Goal: Task Accomplishment & Management: Manage account settings

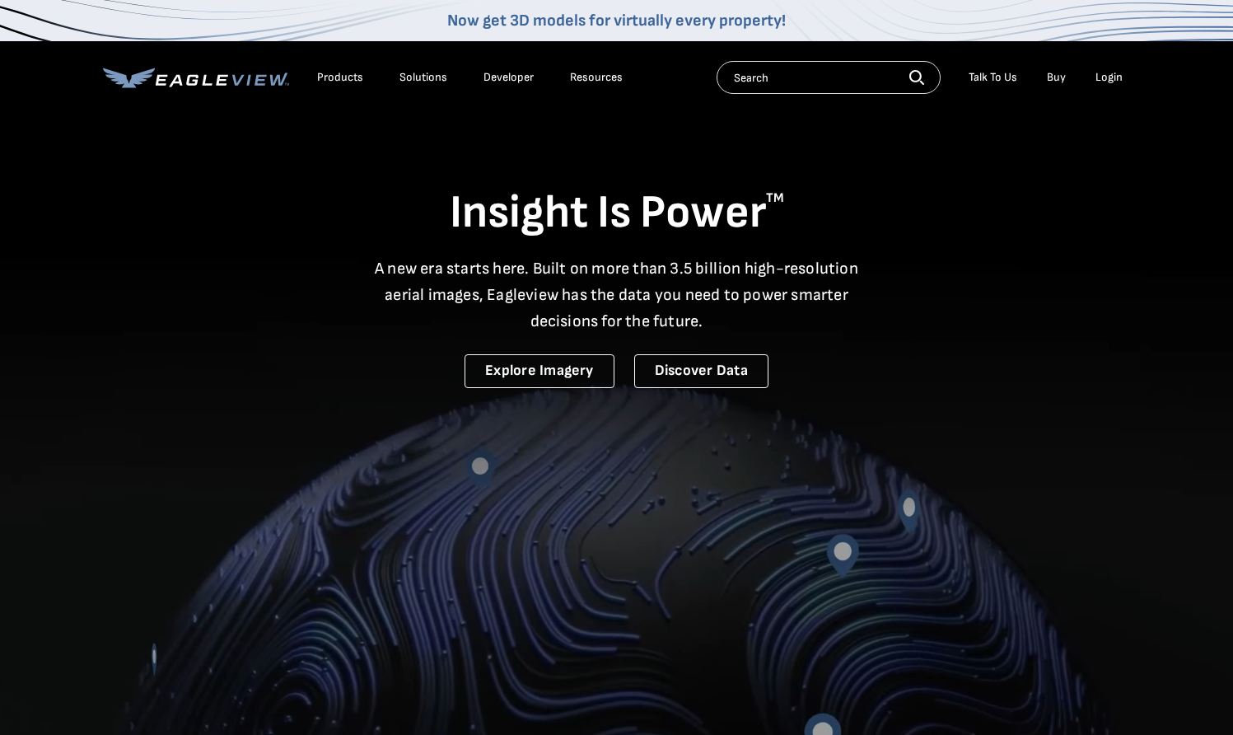
click at [1109, 74] on div "Login" at bounding box center [1108, 77] width 27 height 15
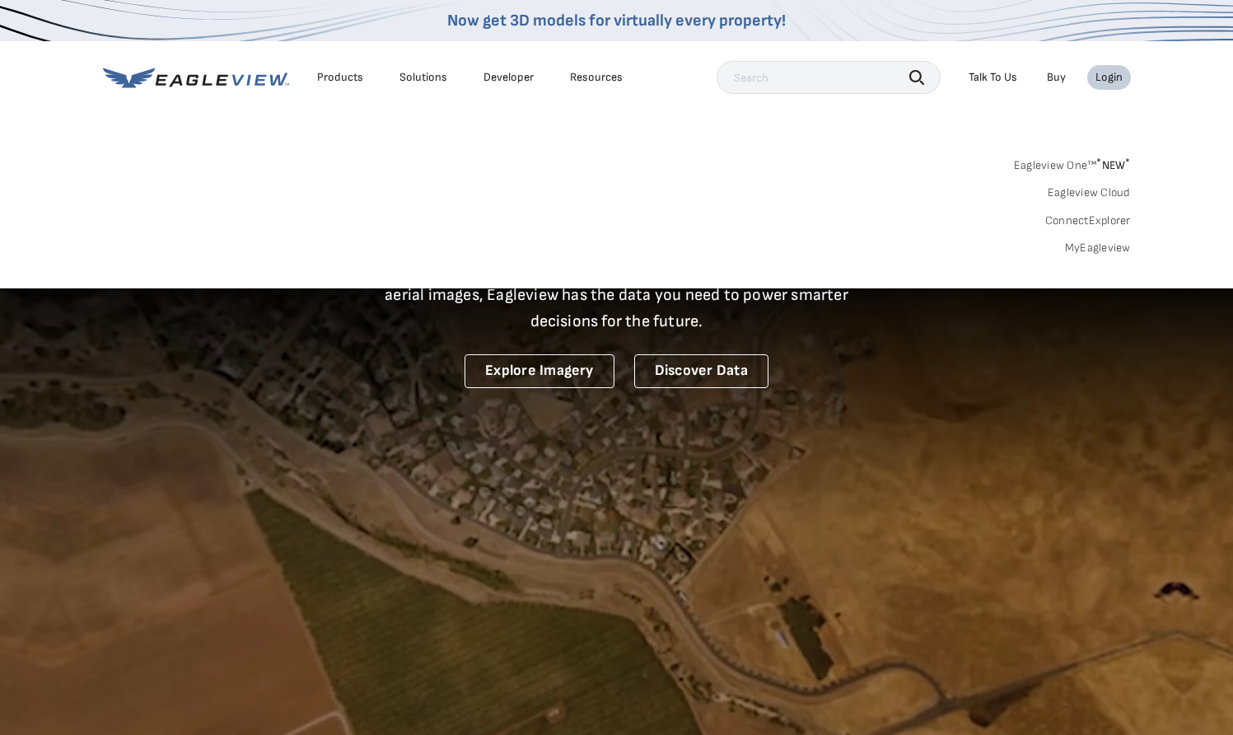
click at [1108, 74] on div "Login" at bounding box center [1108, 77] width 27 height 15
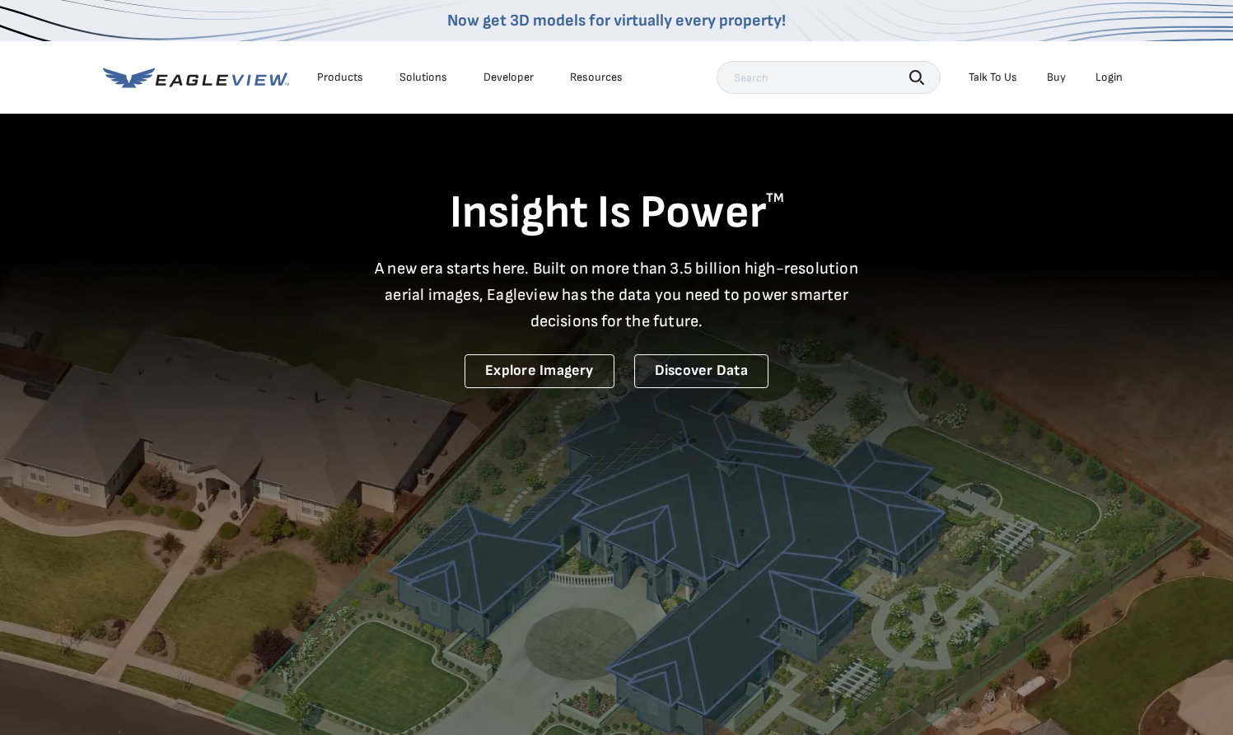
click at [1108, 74] on div "Login" at bounding box center [1108, 77] width 27 height 15
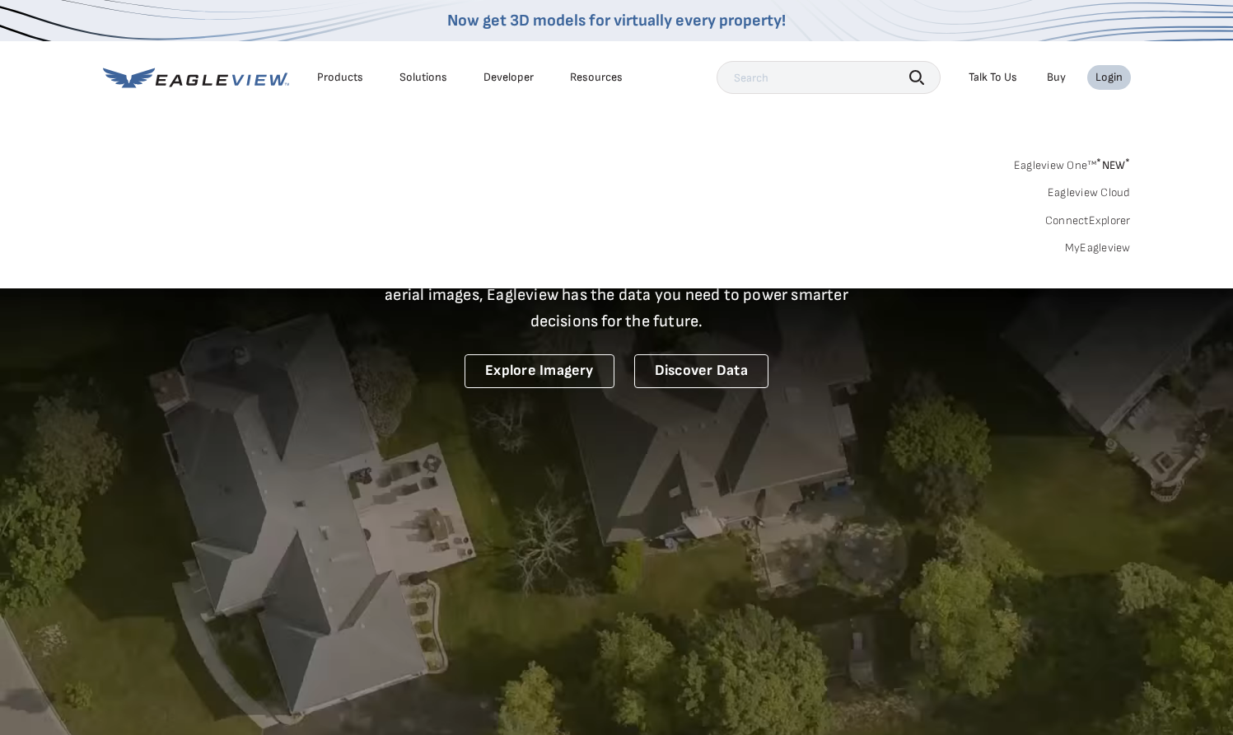
click at [1098, 253] on link "MyEagleview" at bounding box center [1098, 247] width 66 height 15
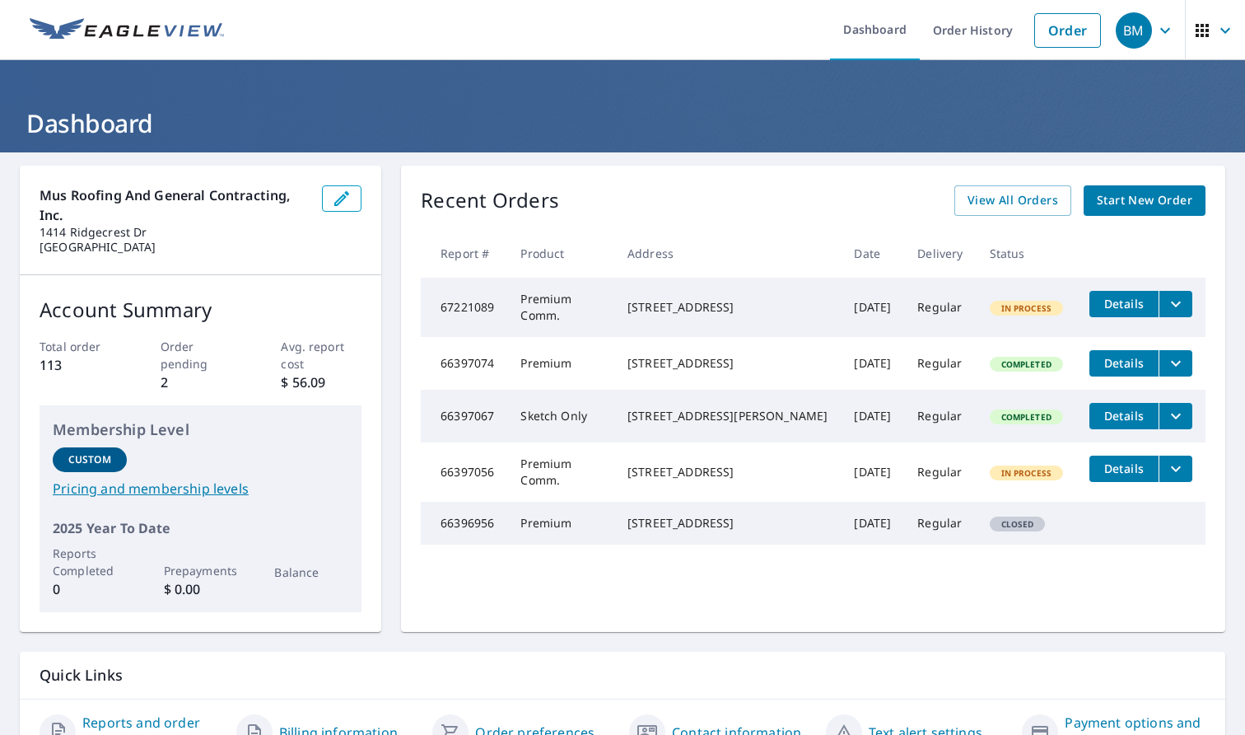
click at [1177, 303] on button "filesDropdownBtn-67221089" at bounding box center [1176, 304] width 34 height 26
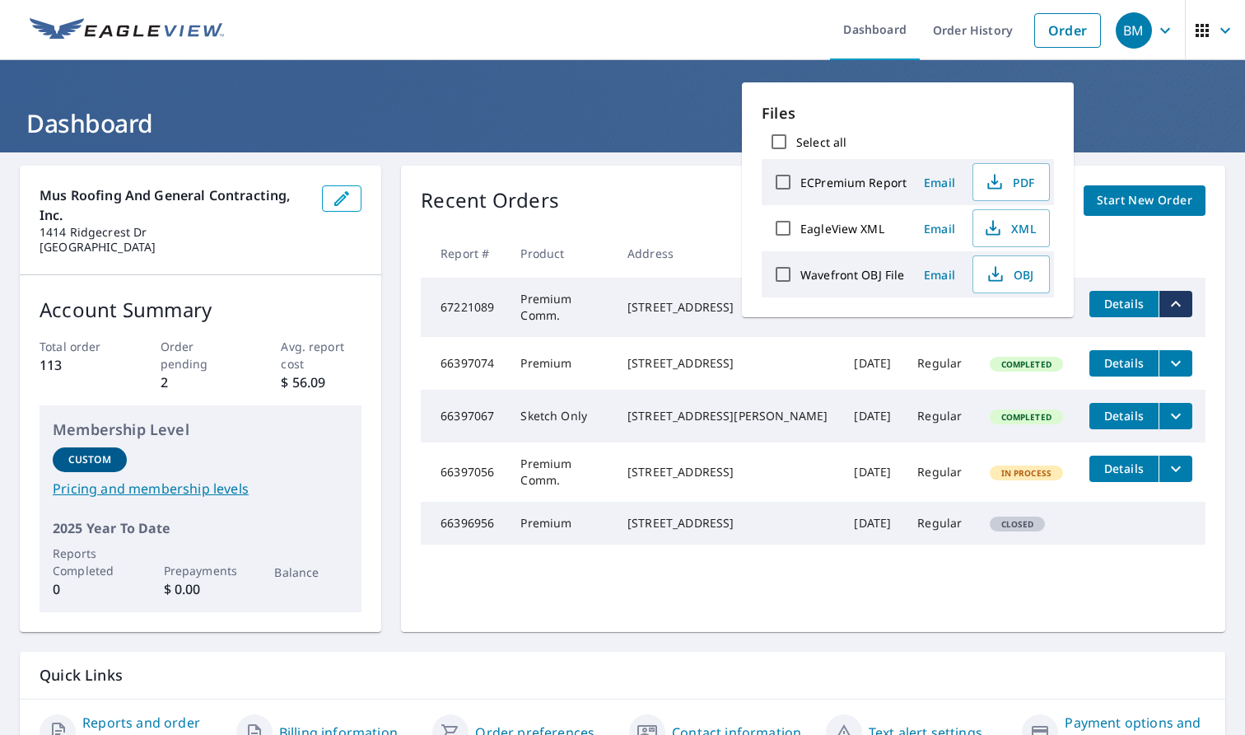
click at [946, 226] on span "Email" at bounding box center [940, 229] width 40 height 16
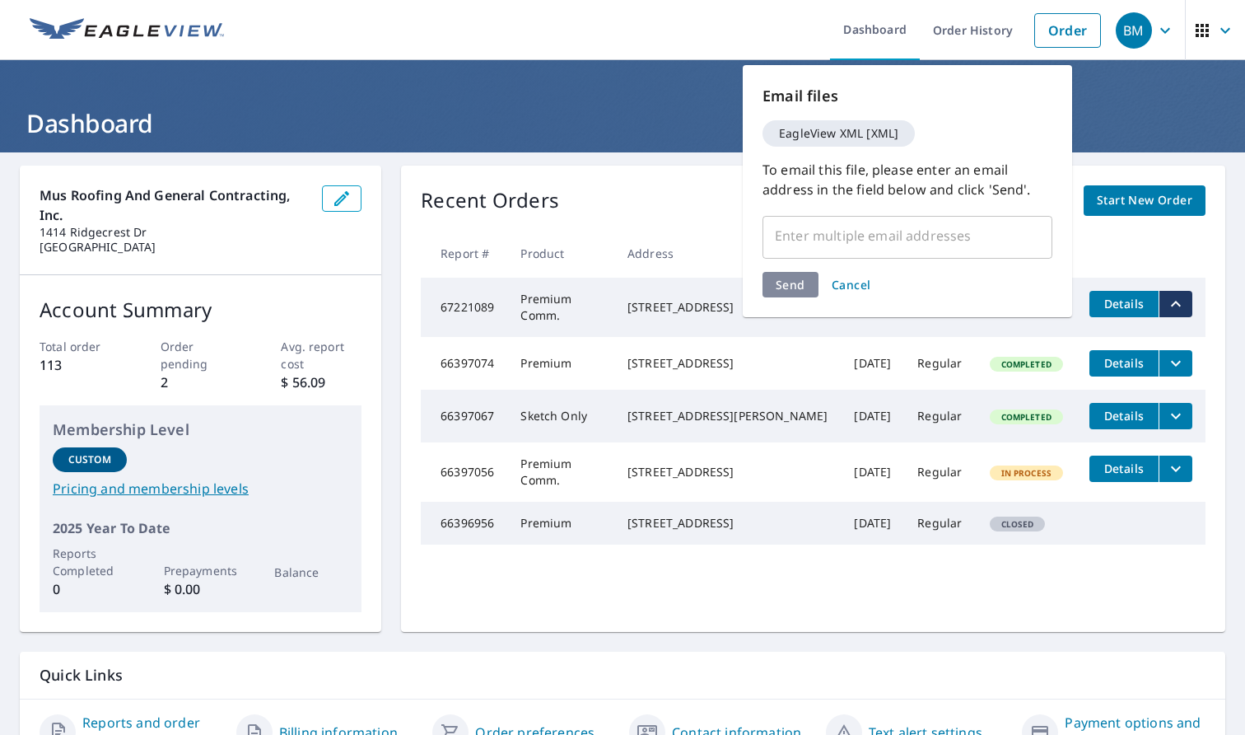
click at [857, 236] on input "text" at bounding box center [895, 235] width 250 height 31
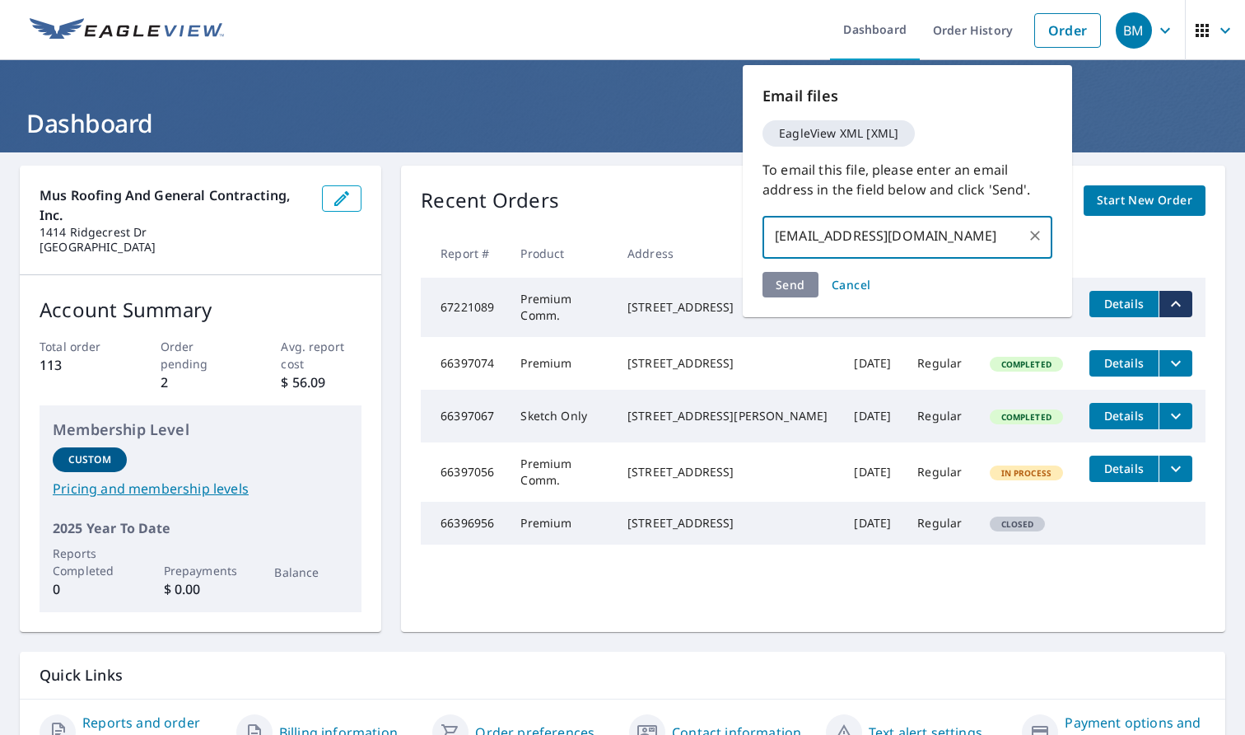
type input "bmiller@1stcallroofs.com"
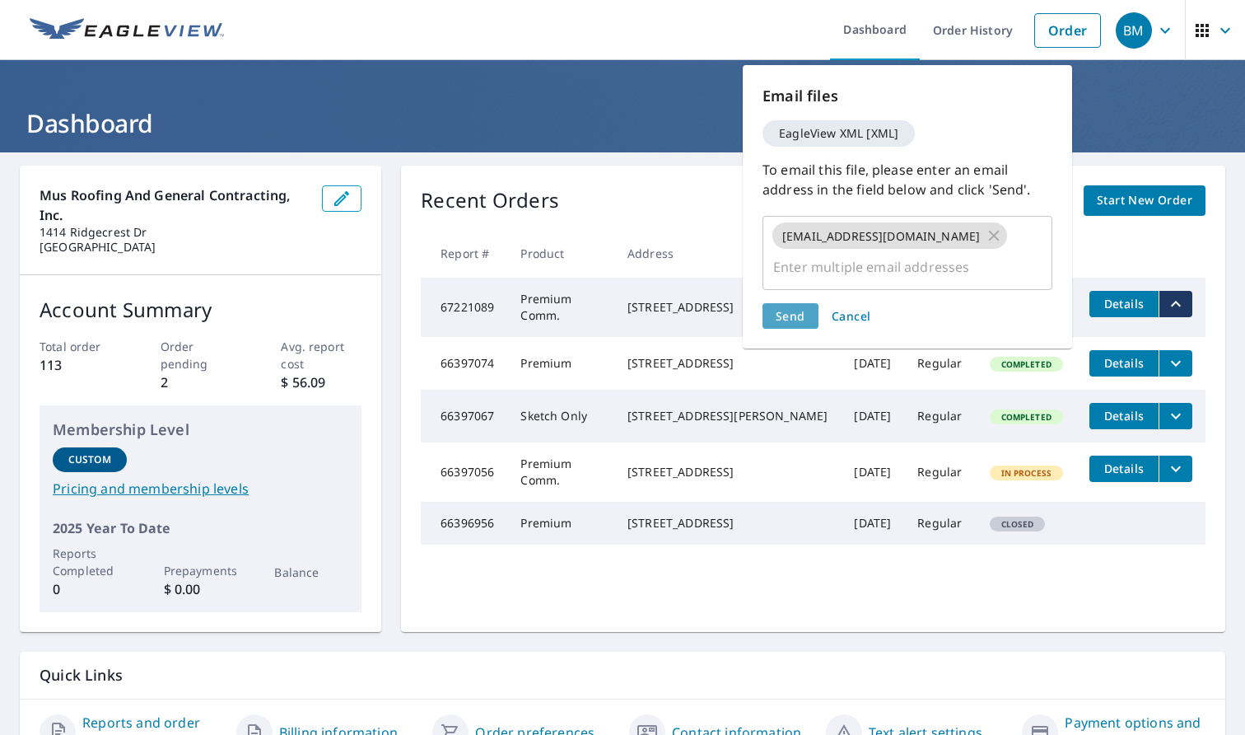
click at [813, 303] on button "Send" at bounding box center [791, 316] width 56 height 26
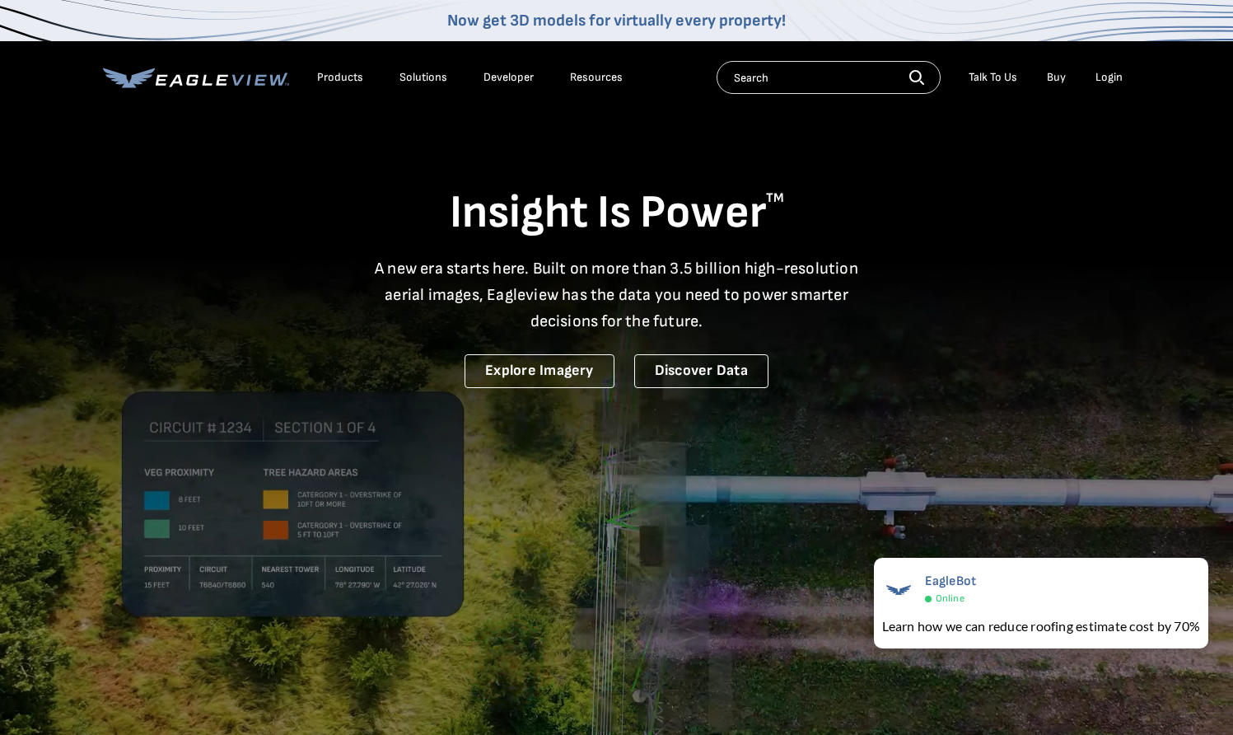
click at [1109, 67] on li "Login" at bounding box center [1109, 77] width 44 height 25
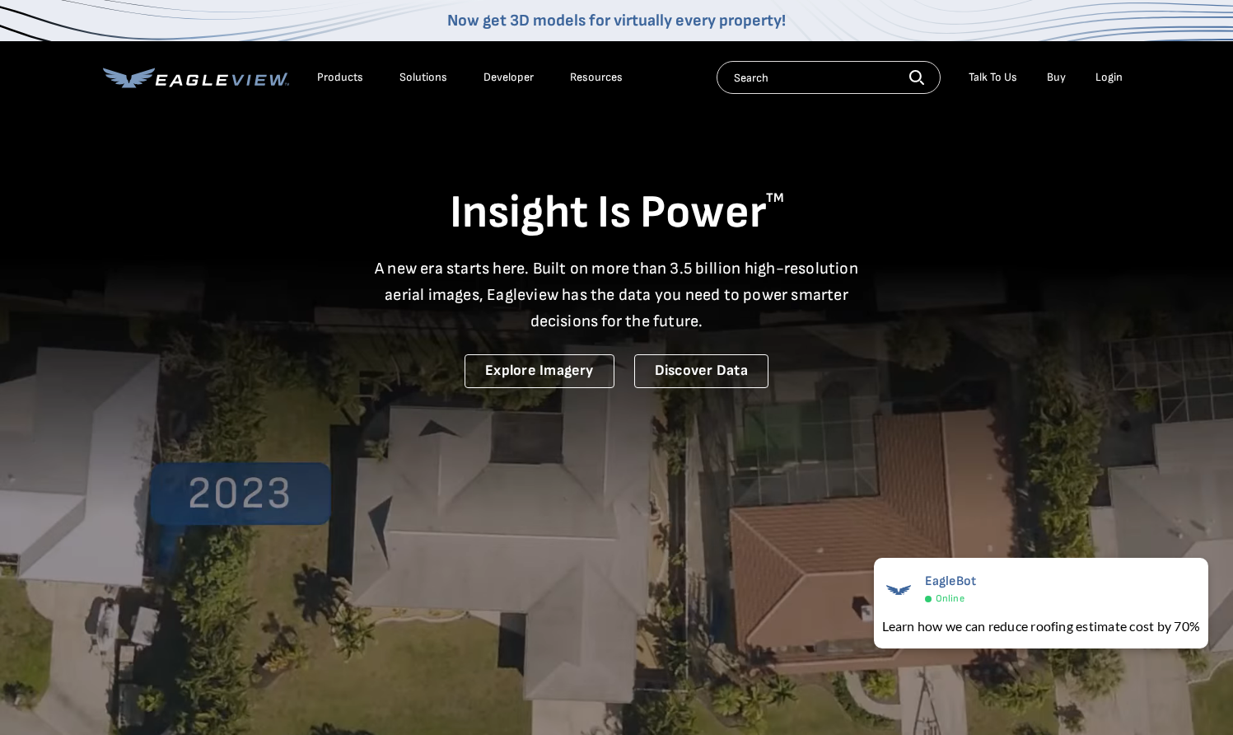
click at [1104, 78] on div "Login" at bounding box center [1108, 77] width 27 height 15
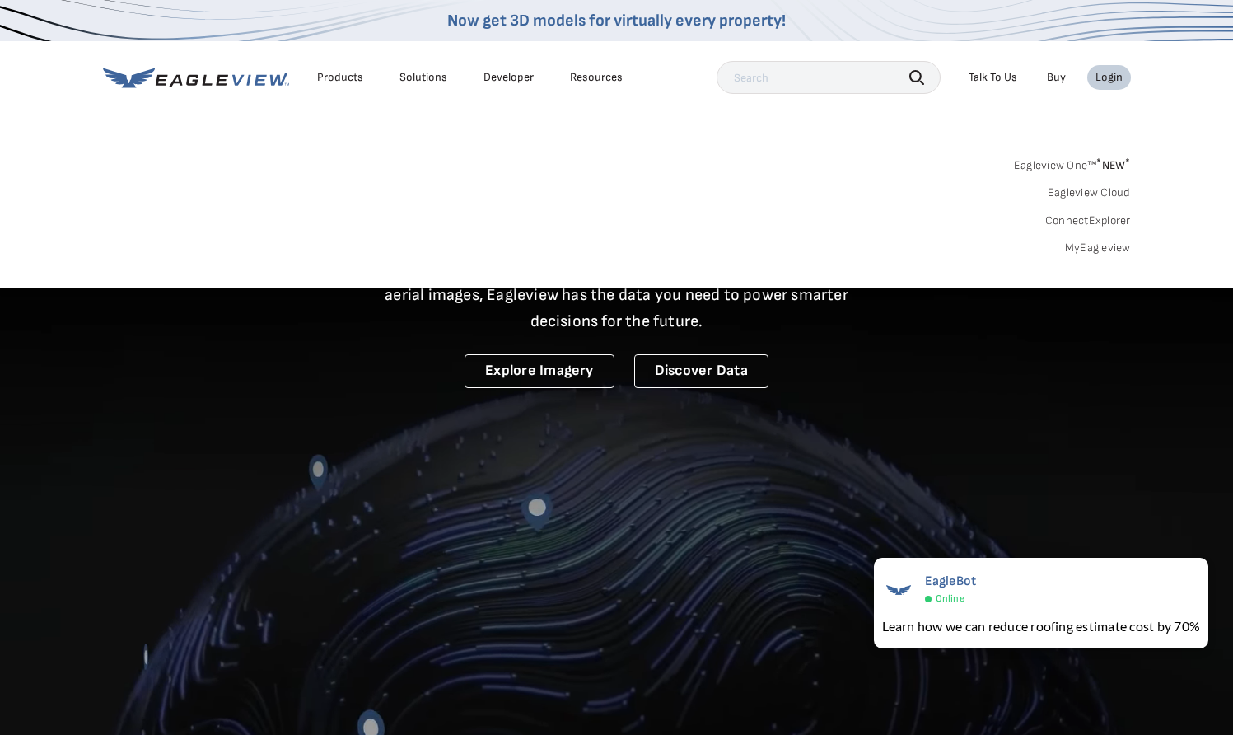
click at [1081, 251] on link "MyEagleview" at bounding box center [1098, 247] width 66 height 15
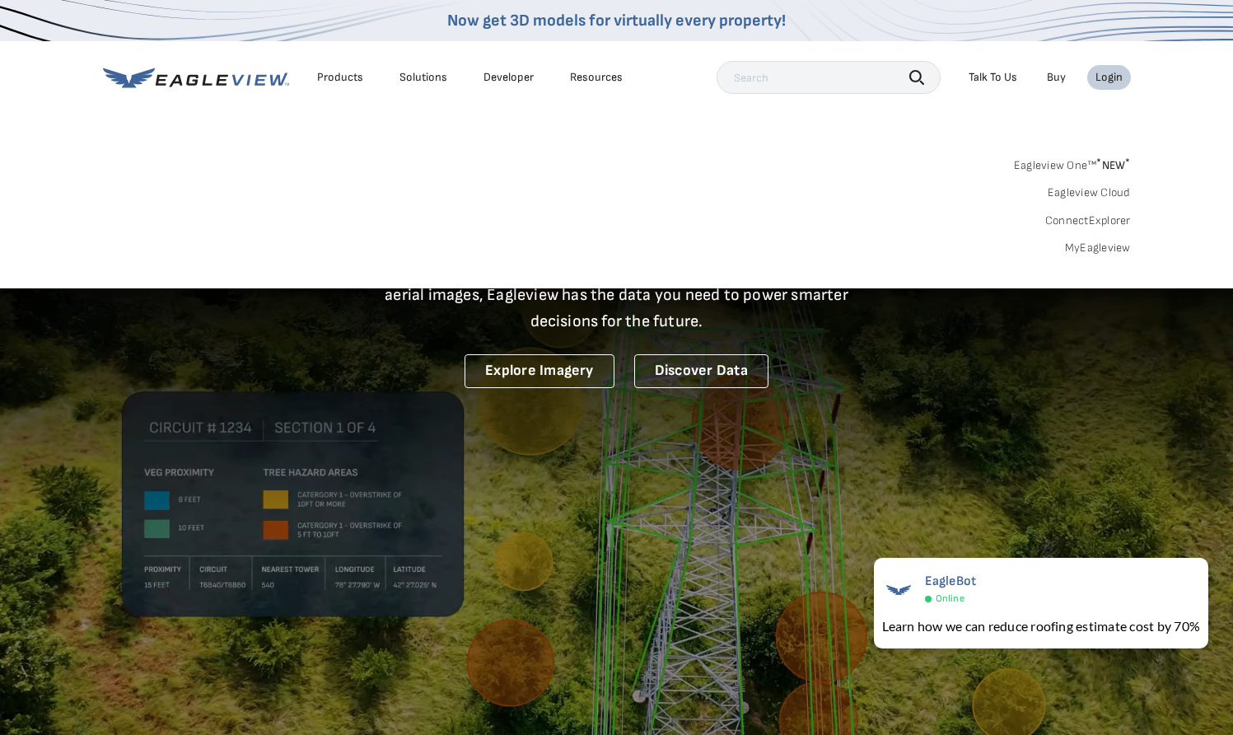
click at [1101, 81] on div "Login" at bounding box center [1108, 77] width 27 height 15
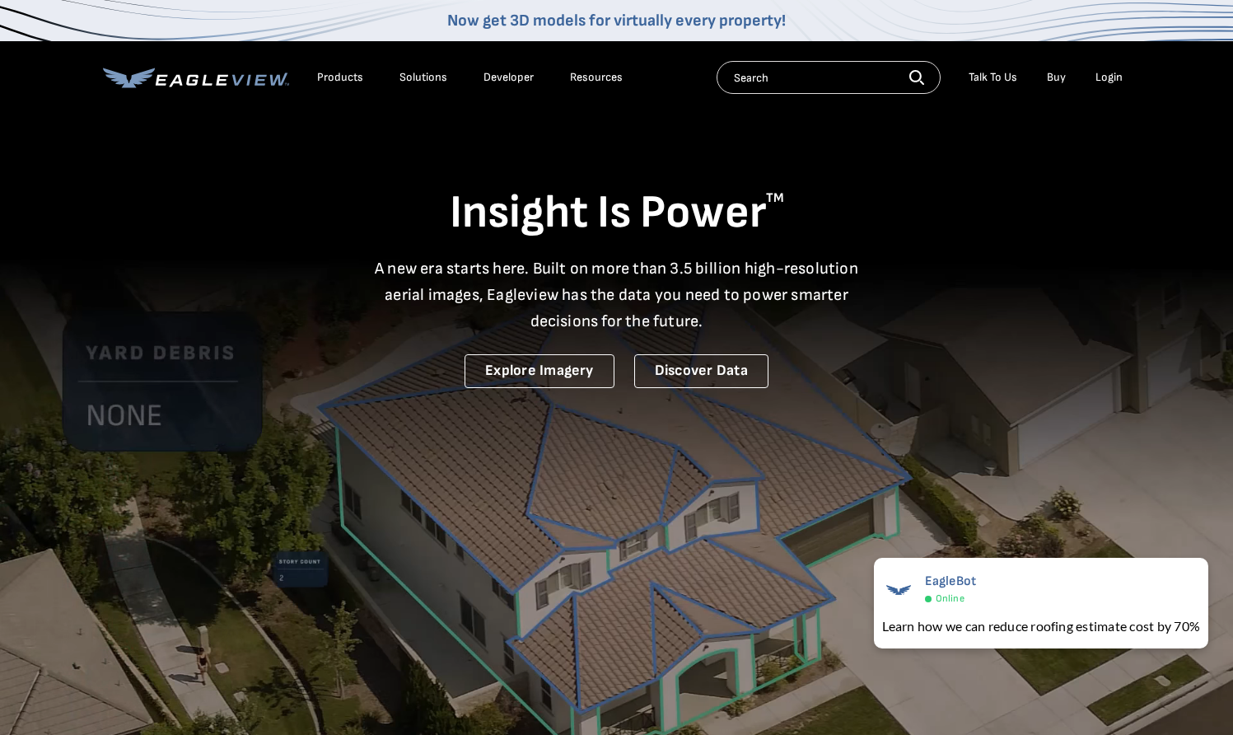
click at [1128, 72] on li "Login" at bounding box center [1109, 77] width 44 height 25
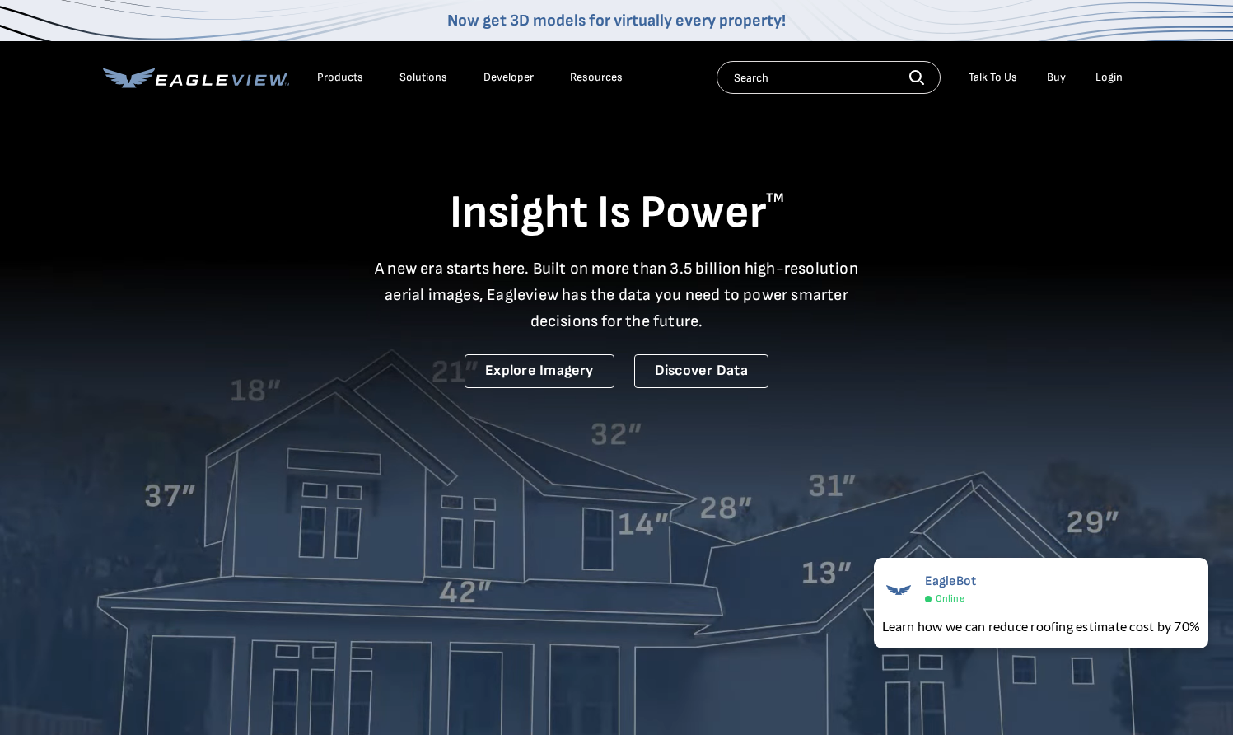
click at [1118, 77] on div "Login" at bounding box center [1108, 77] width 27 height 15
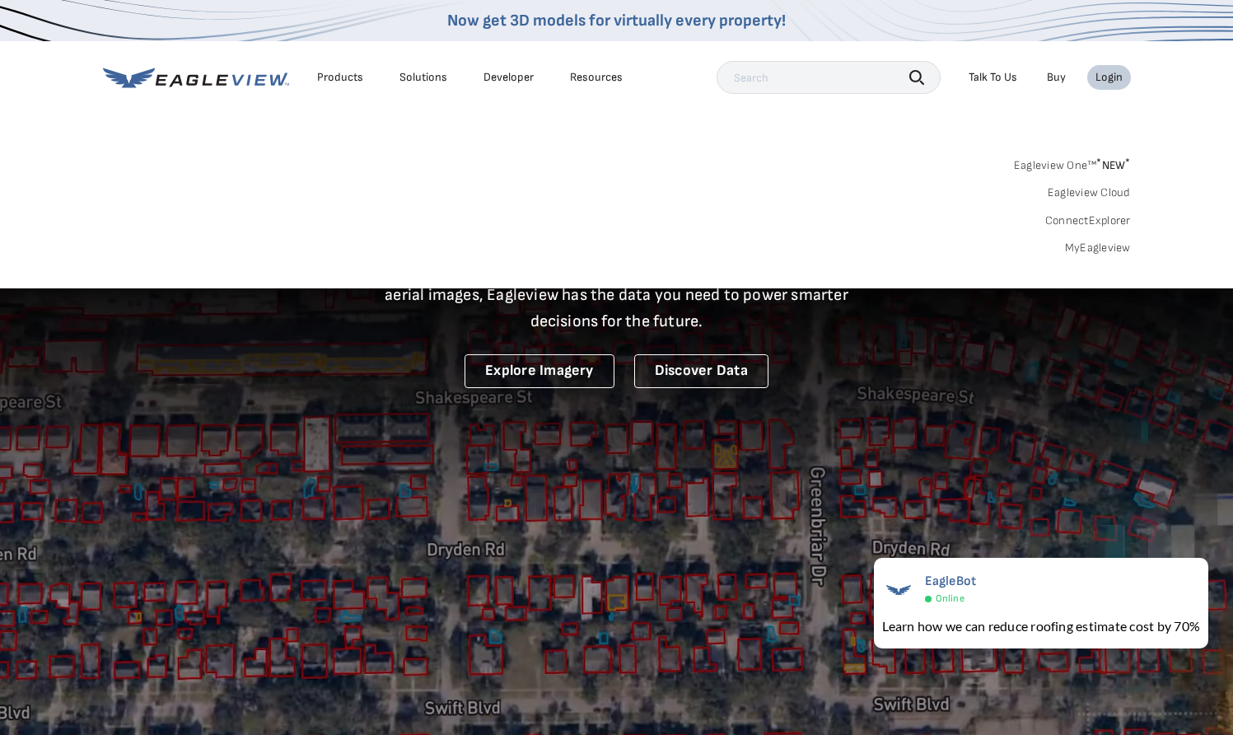
click at [1096, 247] on link "MyEagleview" at bounding box center [1098, 247] width 66 height 15
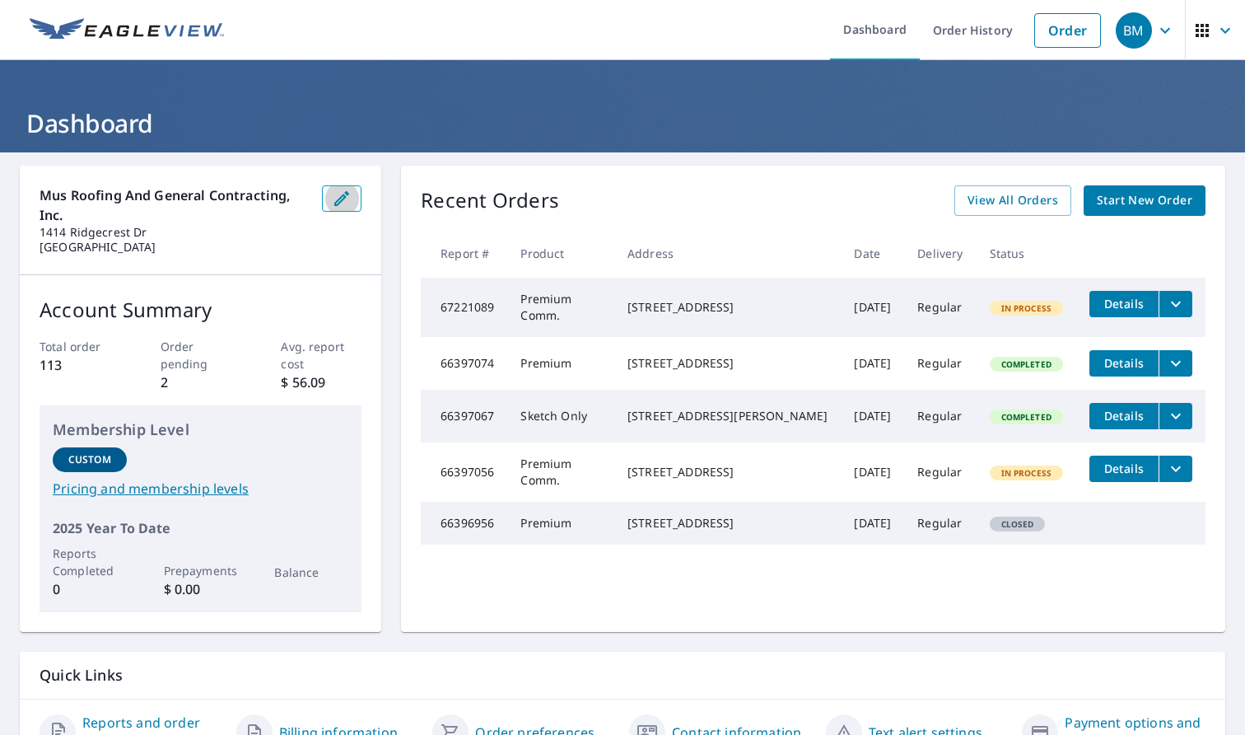
click at [335, 199] on icon "button" at bounding box center [341, 198] width 15 height 15
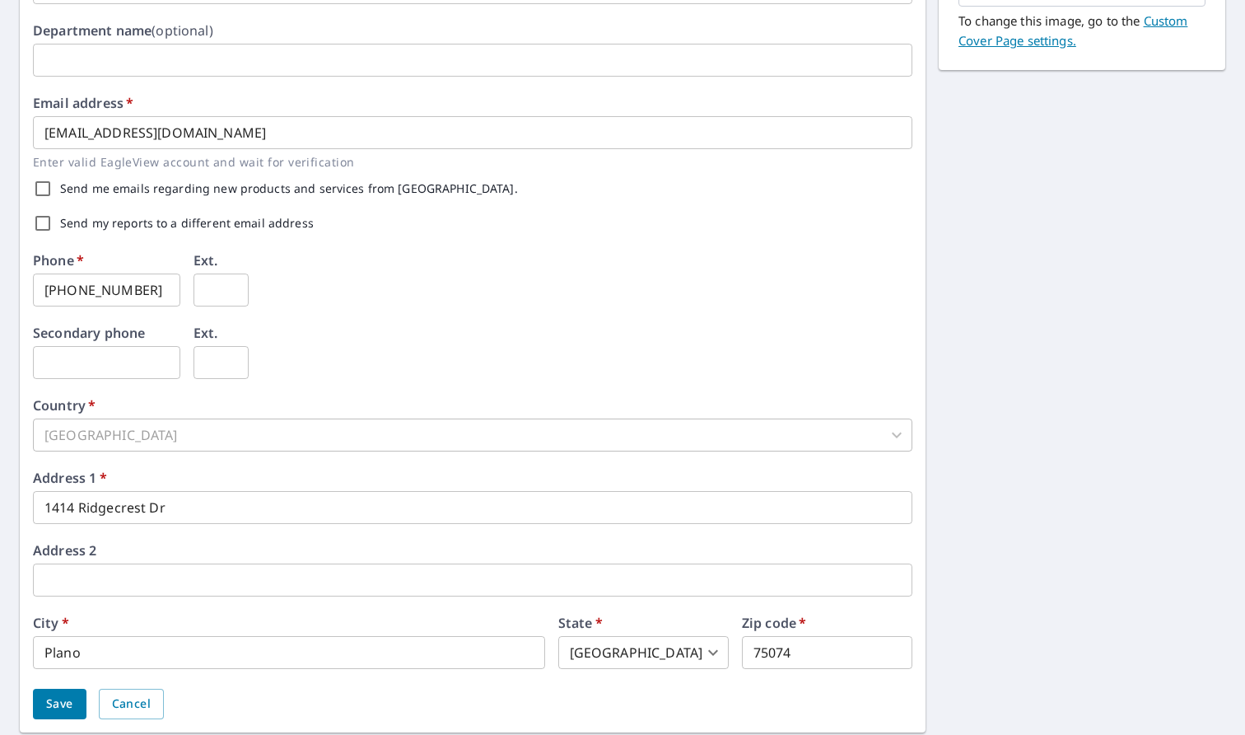
scroll to position [424, 0]
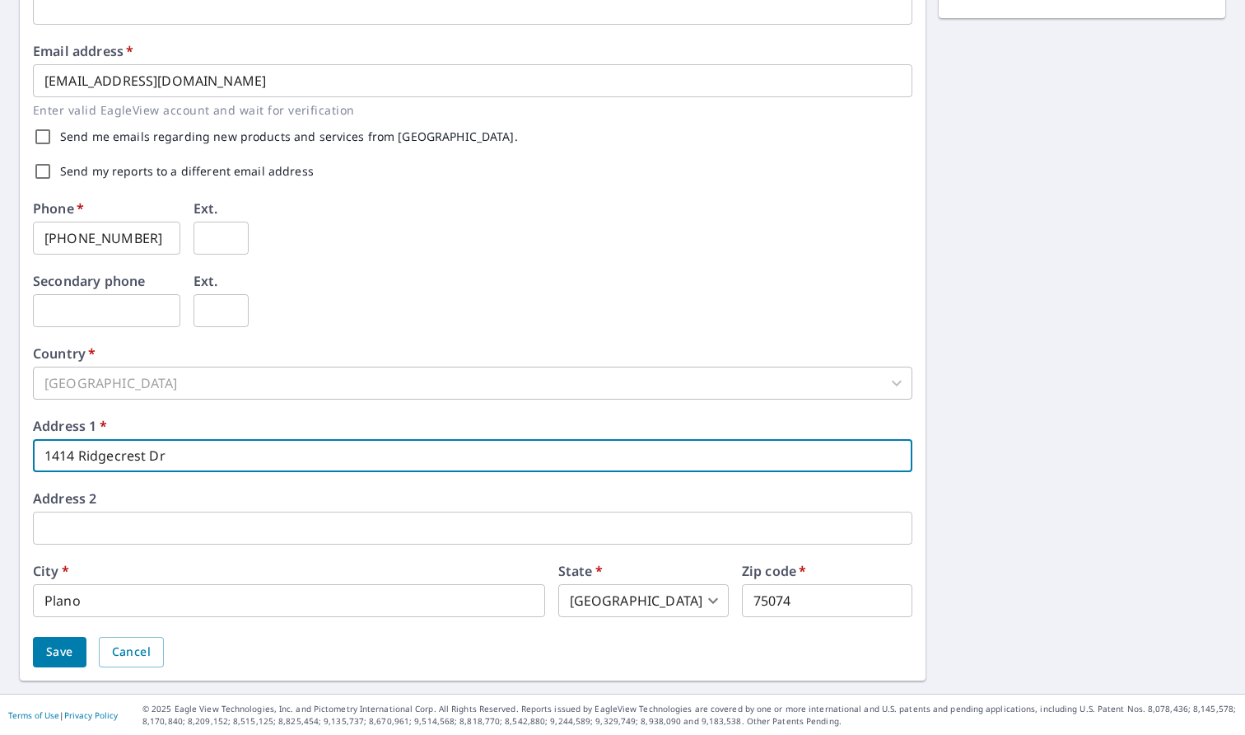
drag, startPoint x: 229, startPoint y: 448, endPoint x: 13, endPoint y: 454, distance: 215.9
click at [13, 455] on div "First name   * Blake ​ Last name   * Miller ​ Company name   * Mus Roofing and …" at bounding box center [622, 210] width 1245 height 965
type input "[STREET_ADDRESS]"
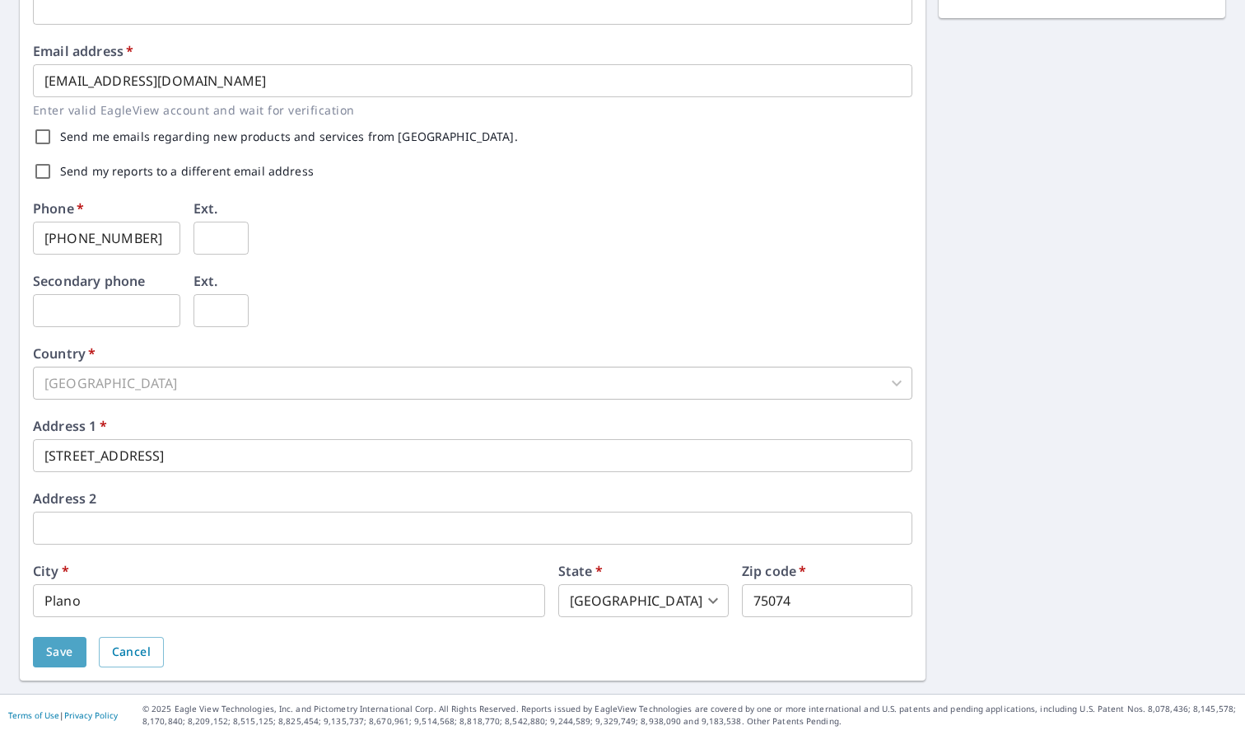
click at [57, 642] on span "Save" at bounding box center [59, 652] width 27 height 21
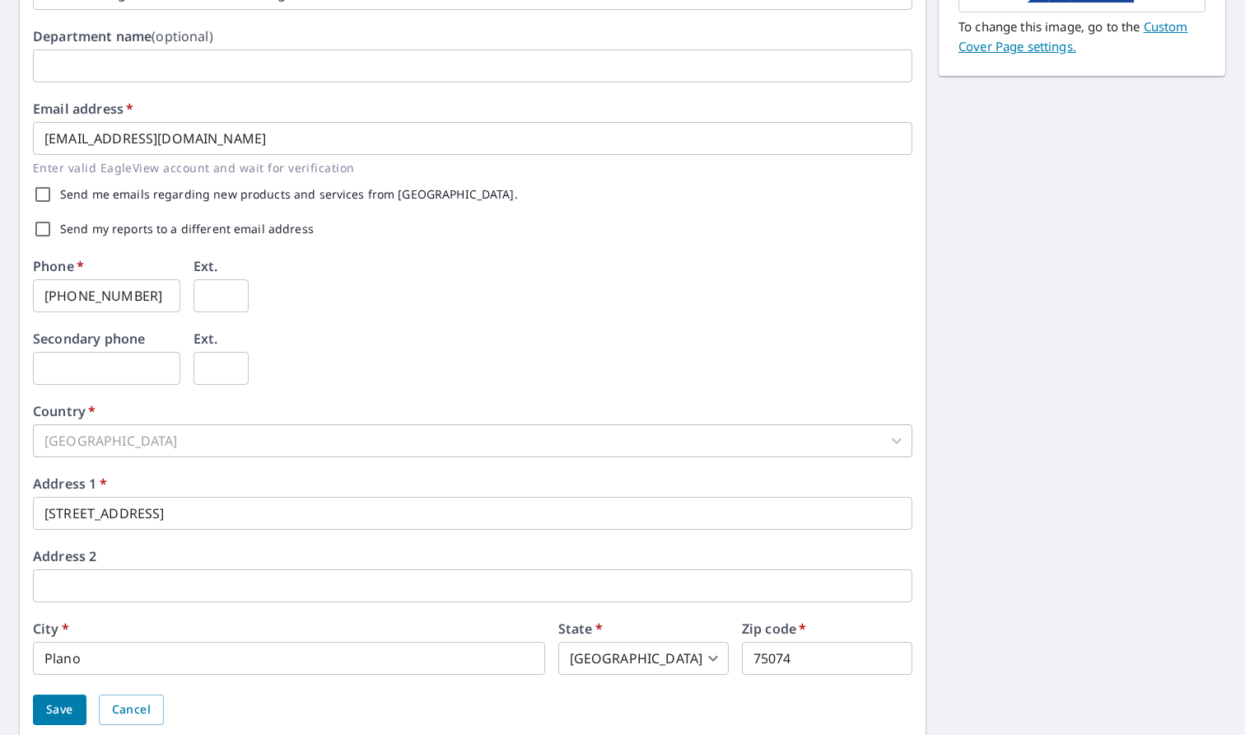
scroll to position [466, 0]
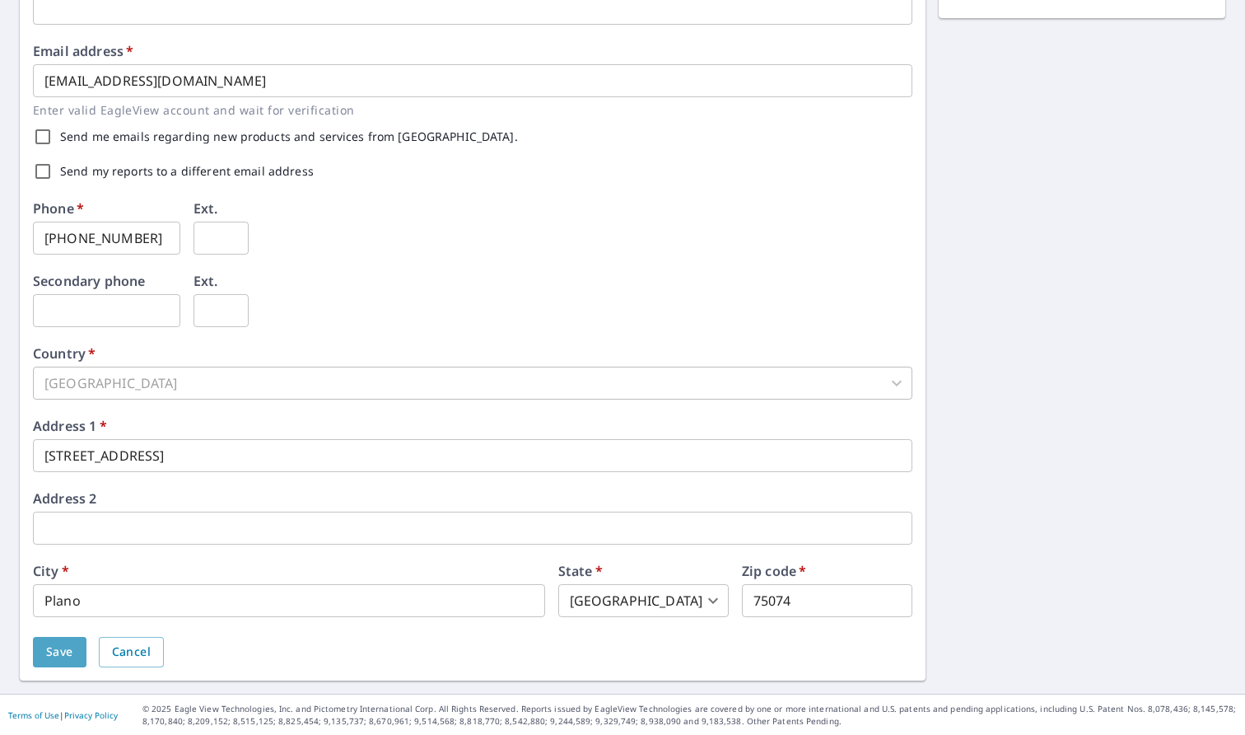
click at [70, 642] on span "Save" at bounding box center [59, 652] width 27 height 21
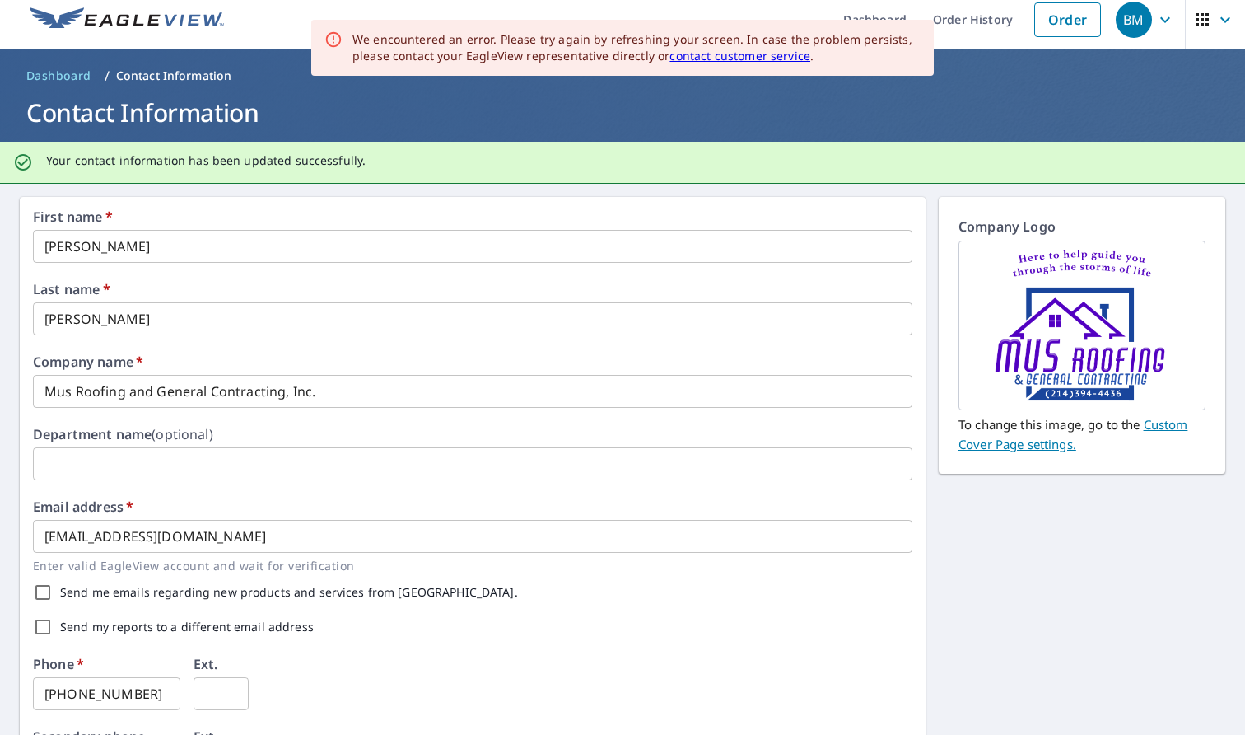
scroll to position [0, 0]
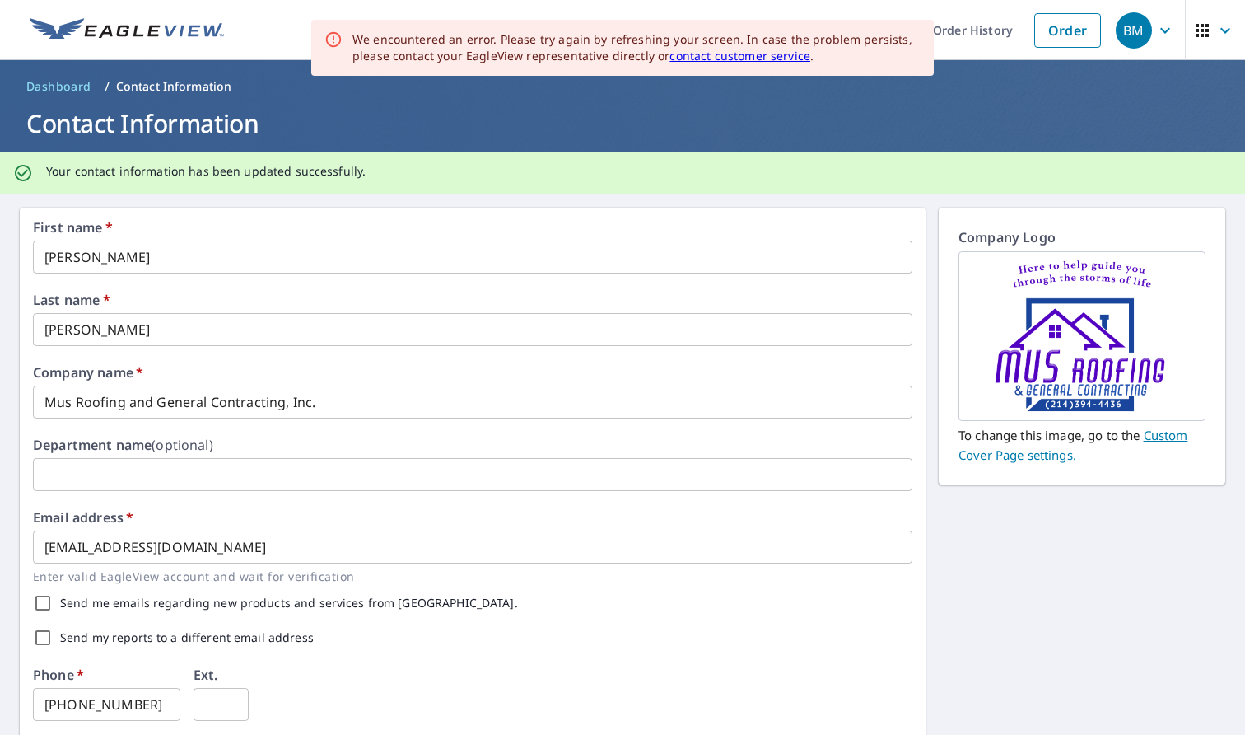
click at [1117, 40] on div "BM" at bounding box center [1134, 30] width 36 height 36
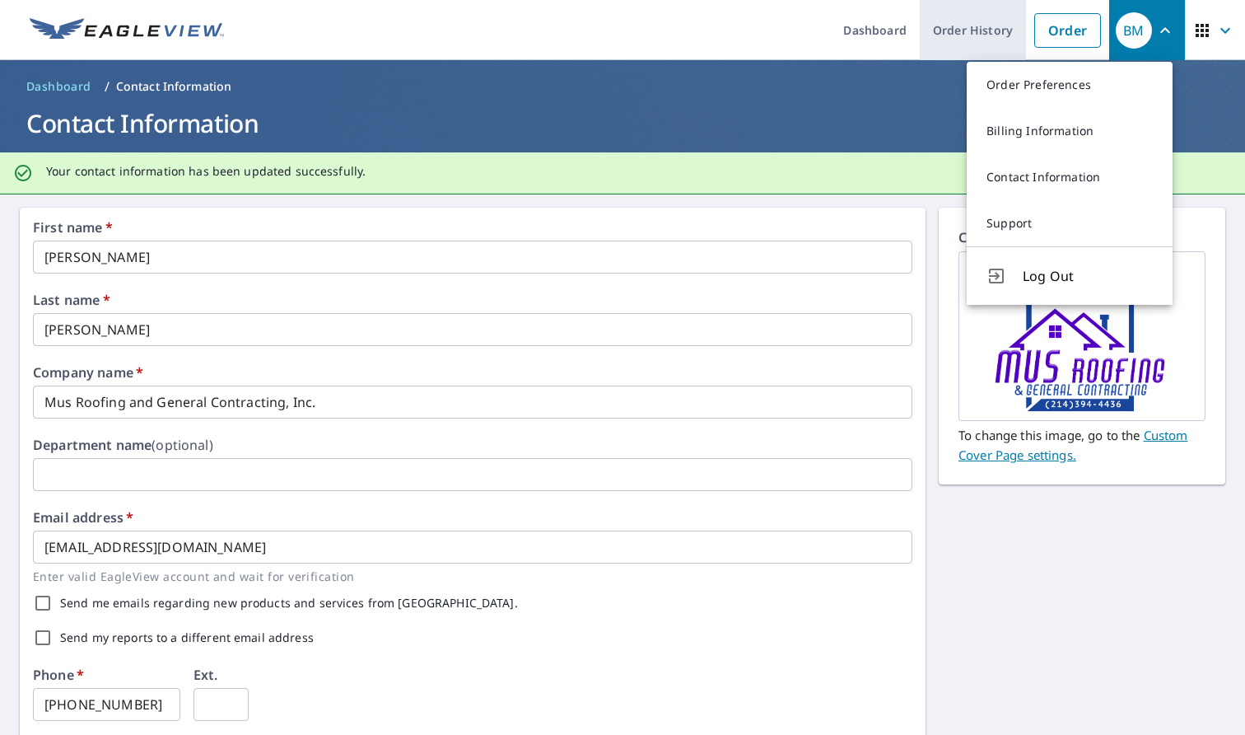
click at [945, 32] on link "Order History" at bounding box center [973, 30] width 106 height 60
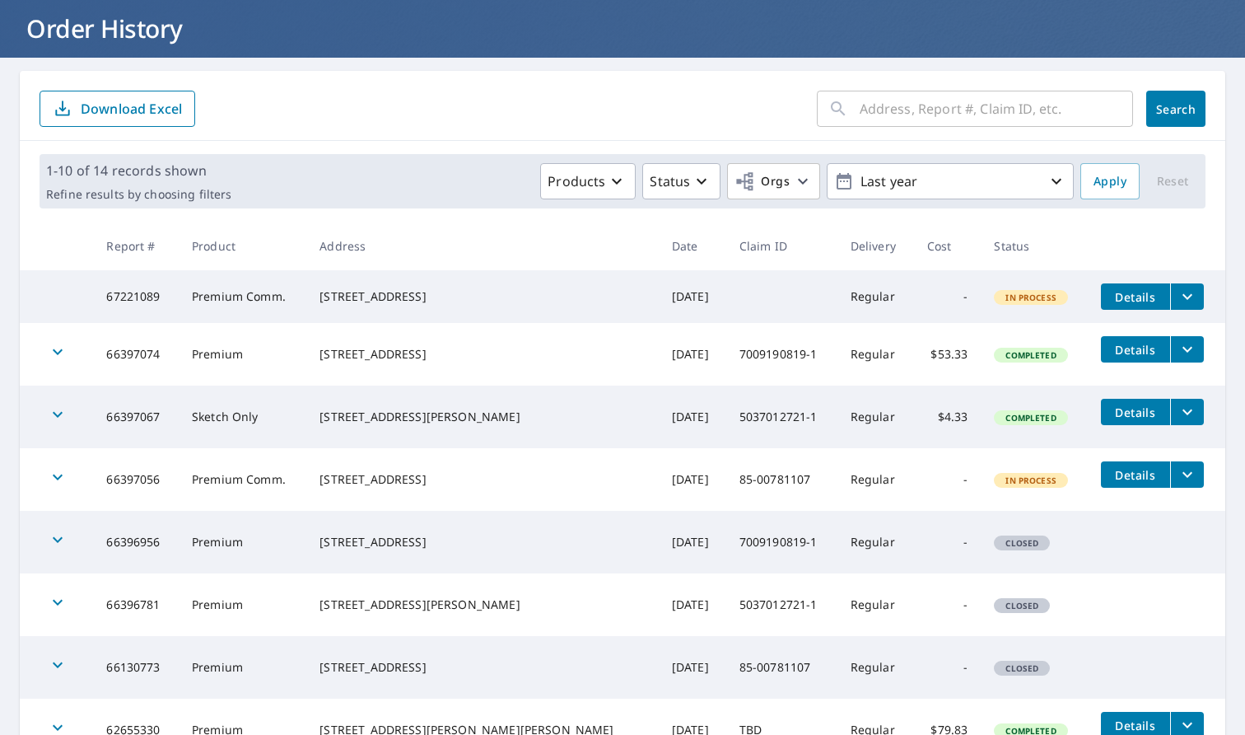
scroll to position [100, 0]
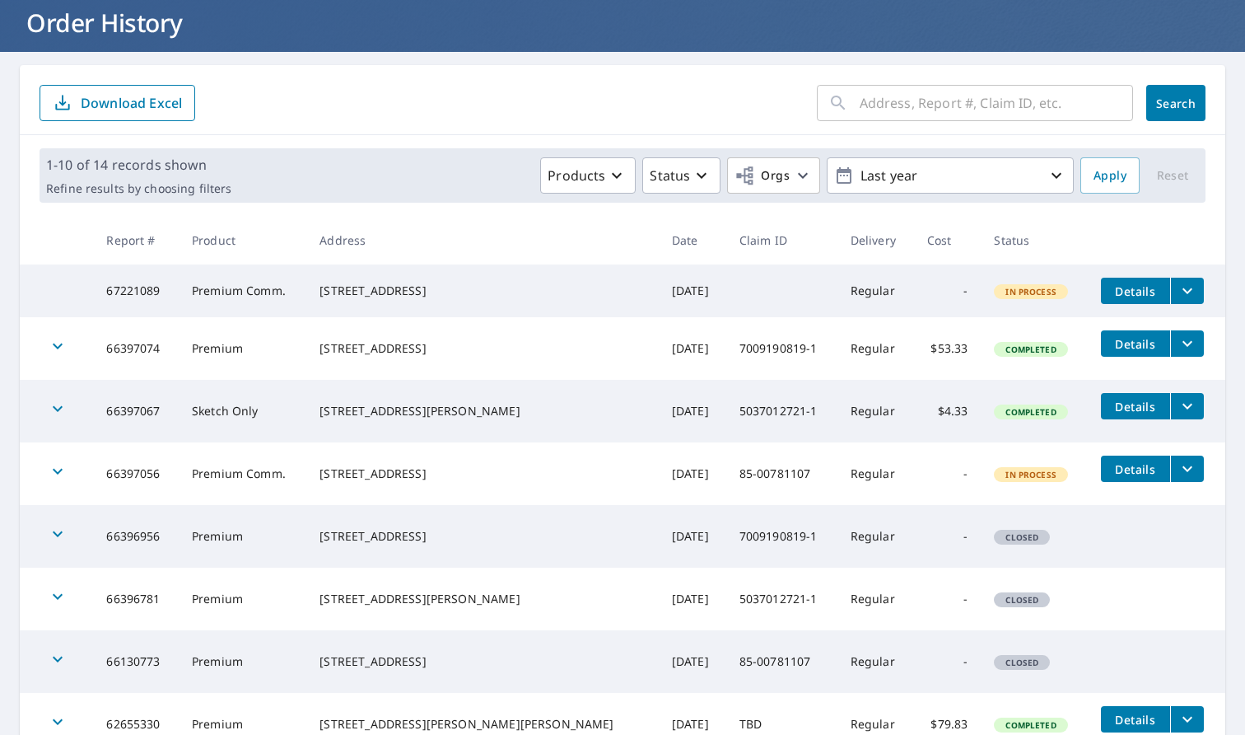
click at [1170, 297] on button "filesDropdownBtn-67221089" at bounding box center [1187, 291] width 34 height 26
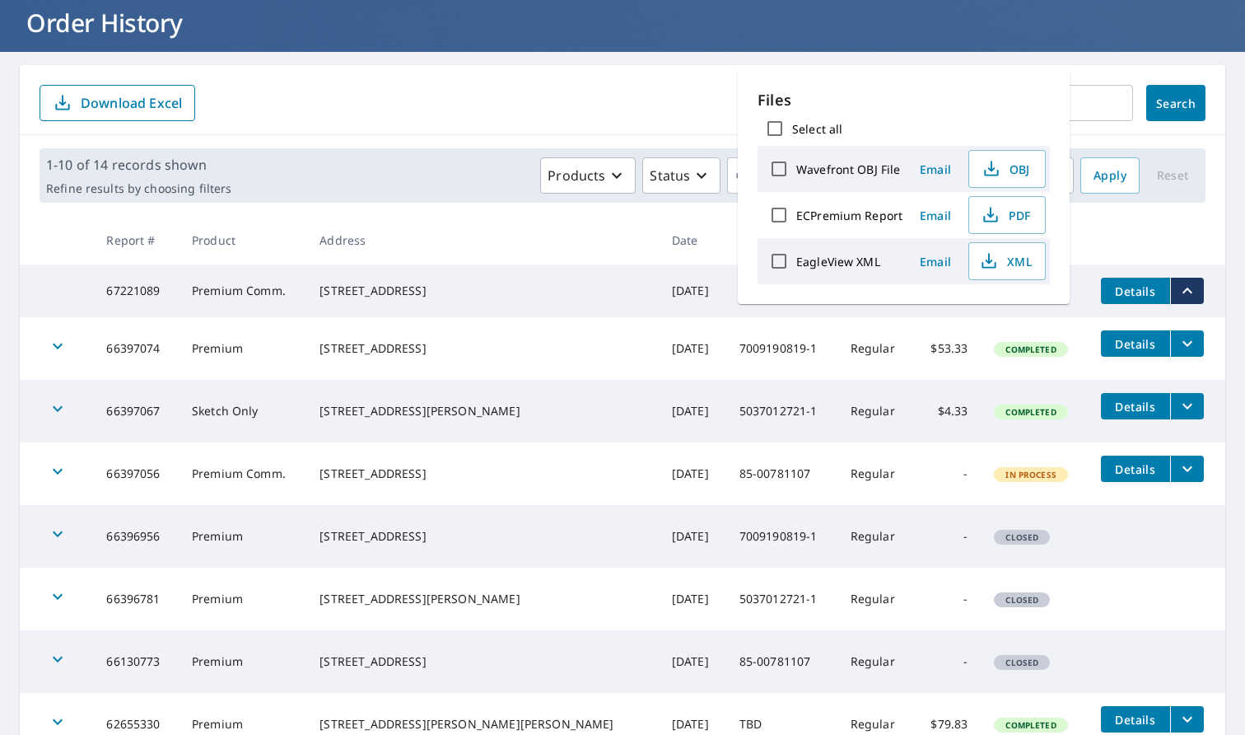
click at [460, 75] on div "​ Search Download Excel" at bounding box center [623, 100] width 1206 height 70
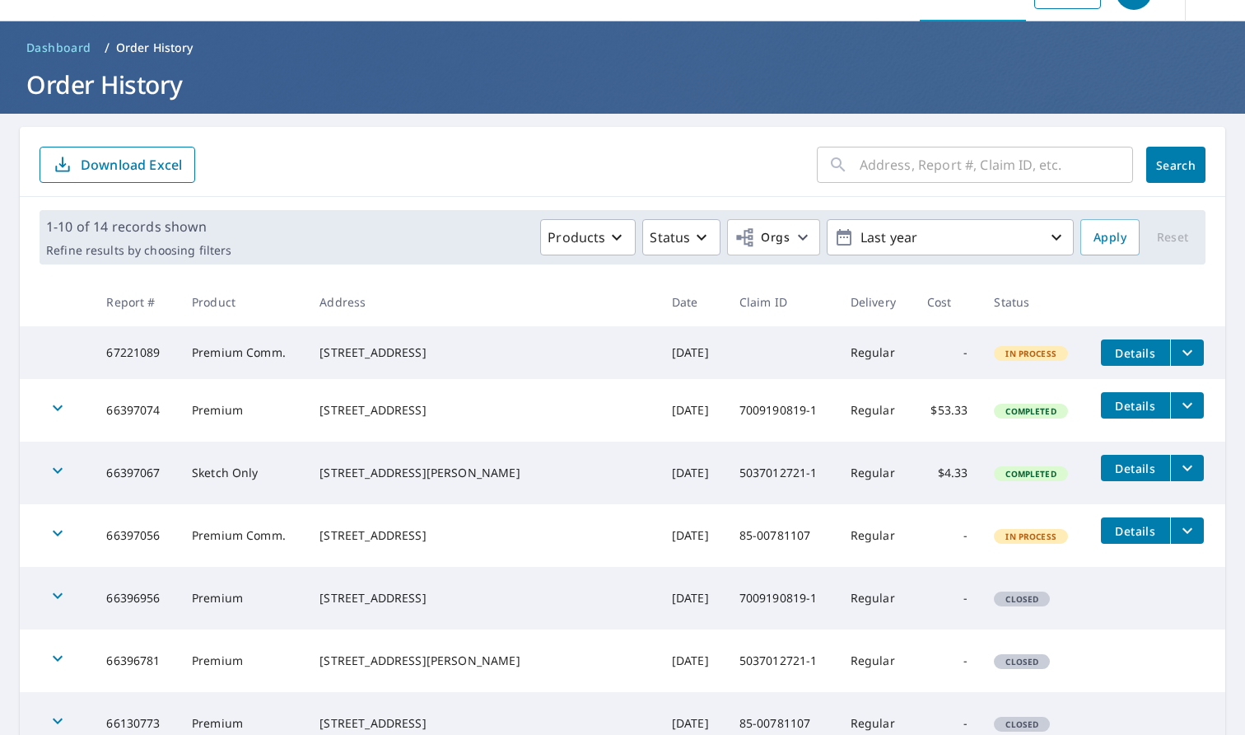
scroll to position [0, 0]
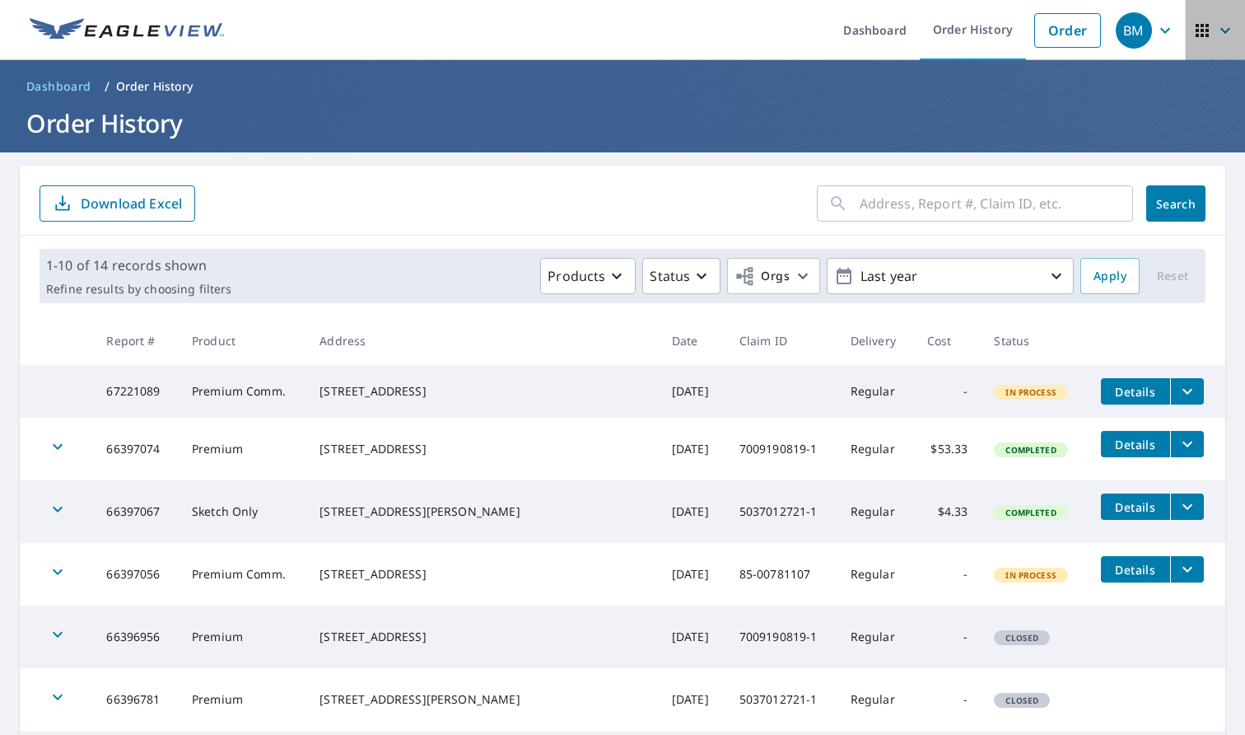
click at [1216, 35] on icon "button" at bounding box center [1226, 31] width 20 height 20
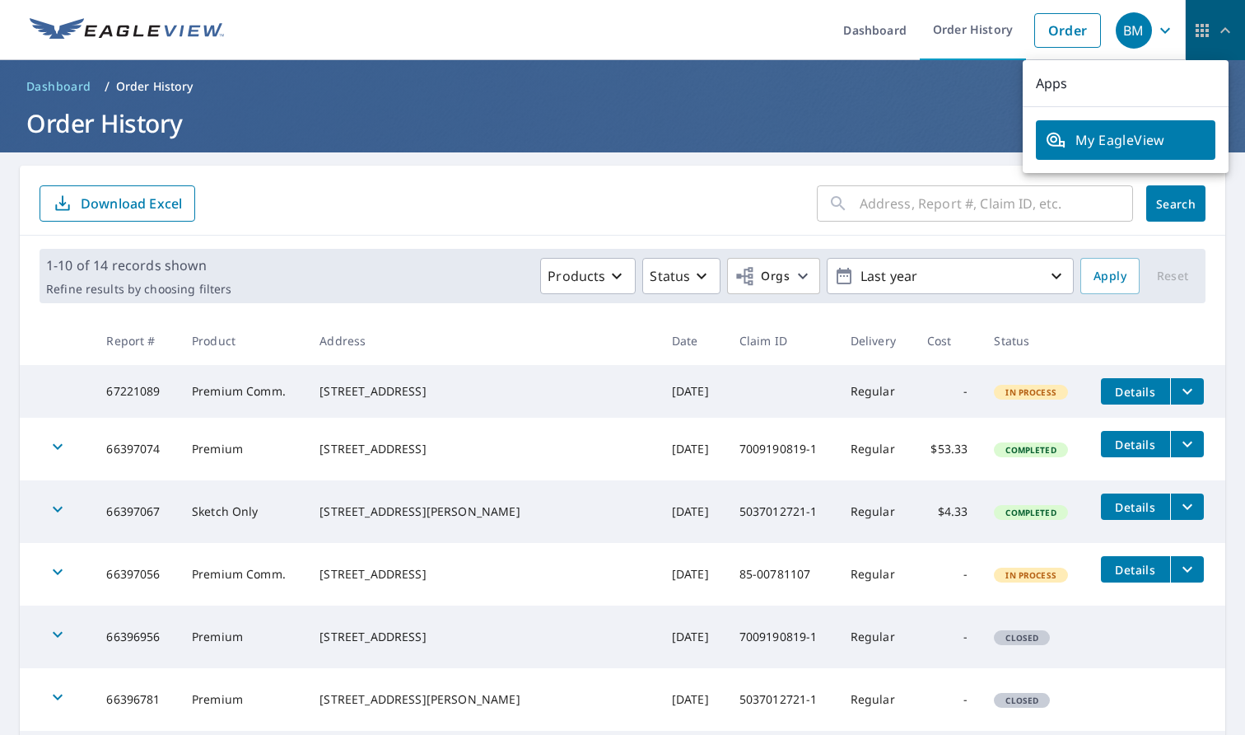
click at [1216, 35] on icon "button" at bounding box center [1226, 31] width 20 height 20
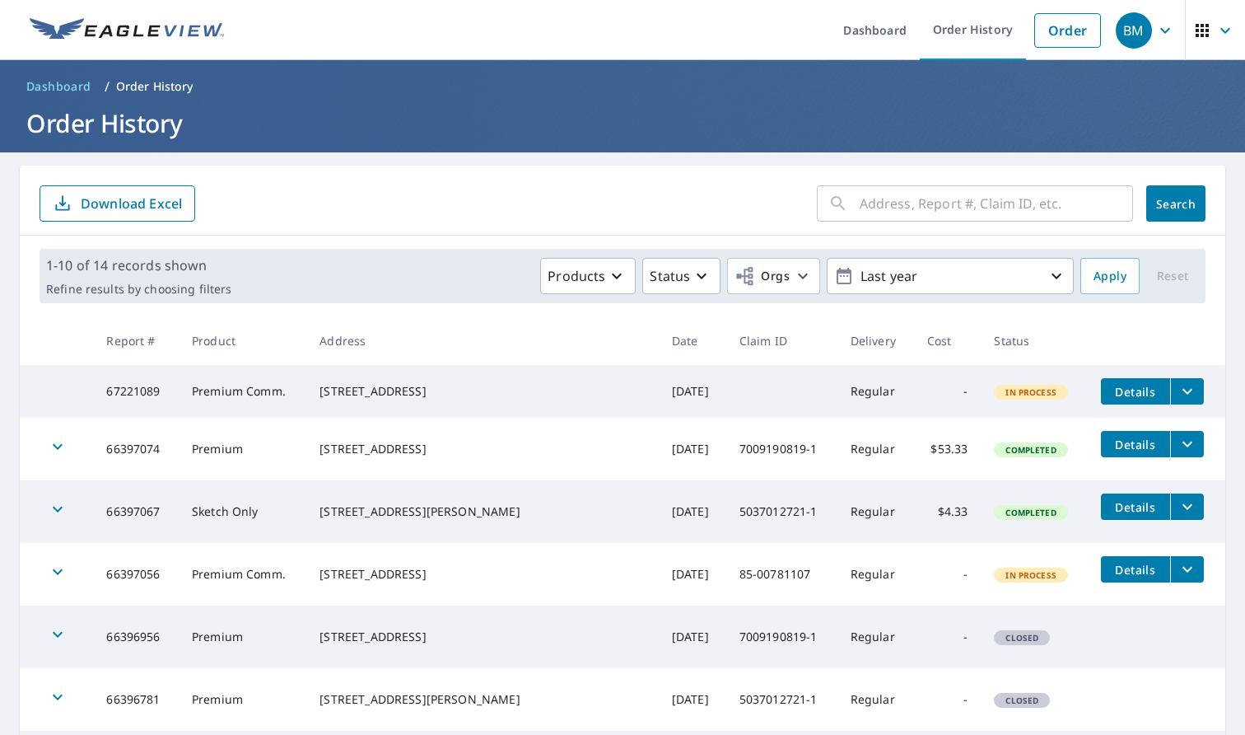
click at [1139, 26] on div "BM" at bounding box center [1134, 30] width 36 height 36
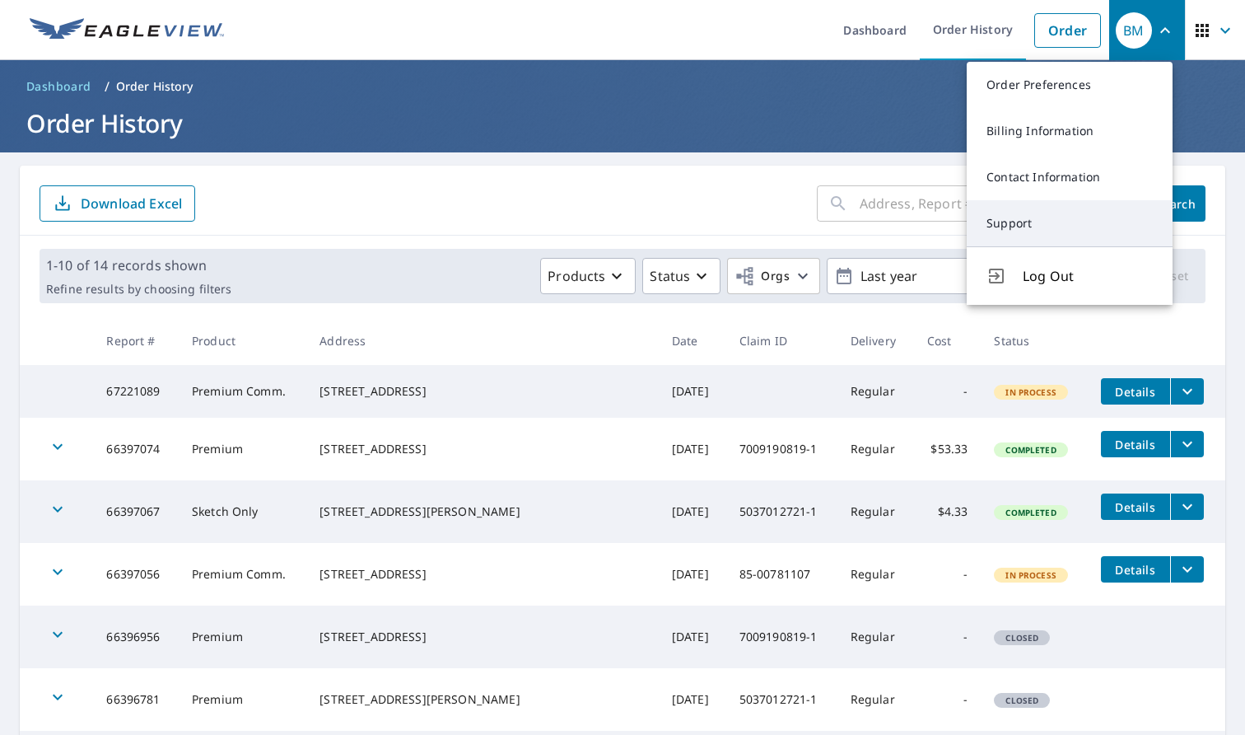
click at [1009, 223] on link "Support" at bounding box center [1070, 223] width 206 height 46
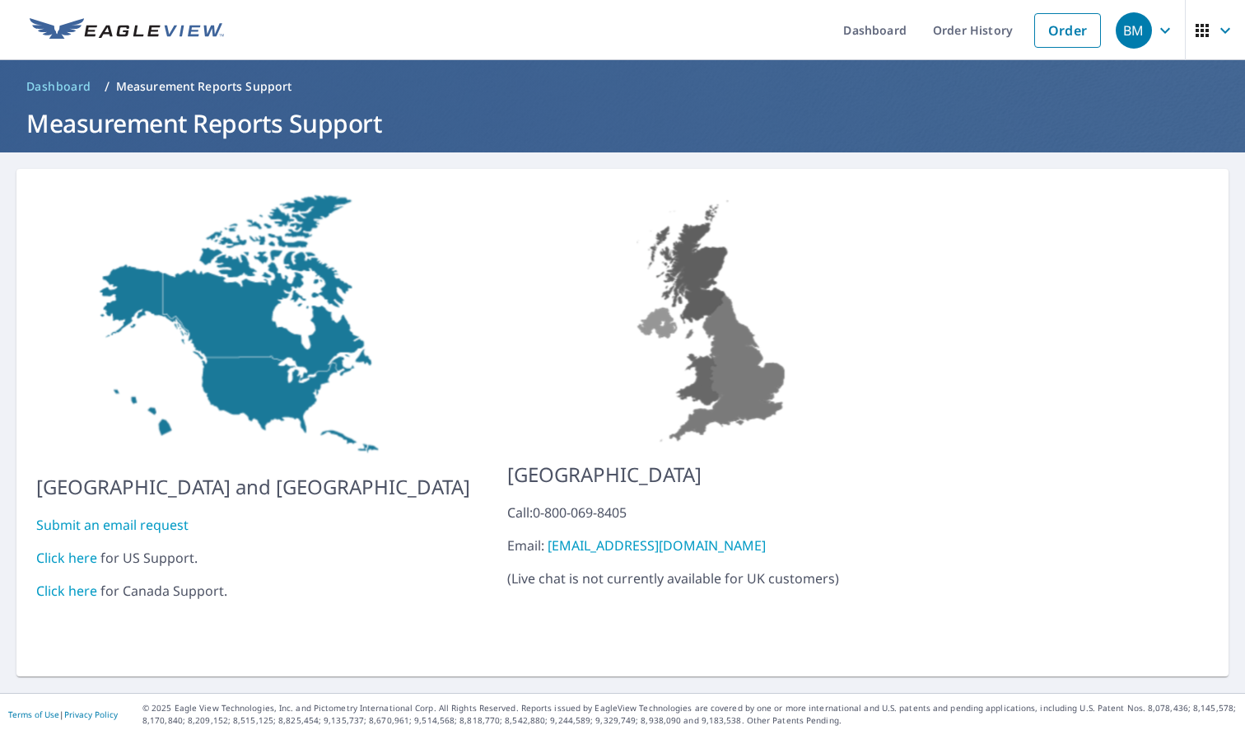
click at [73, 549] on link "Click here" at bounding box center [66, 558] width 61 height 18
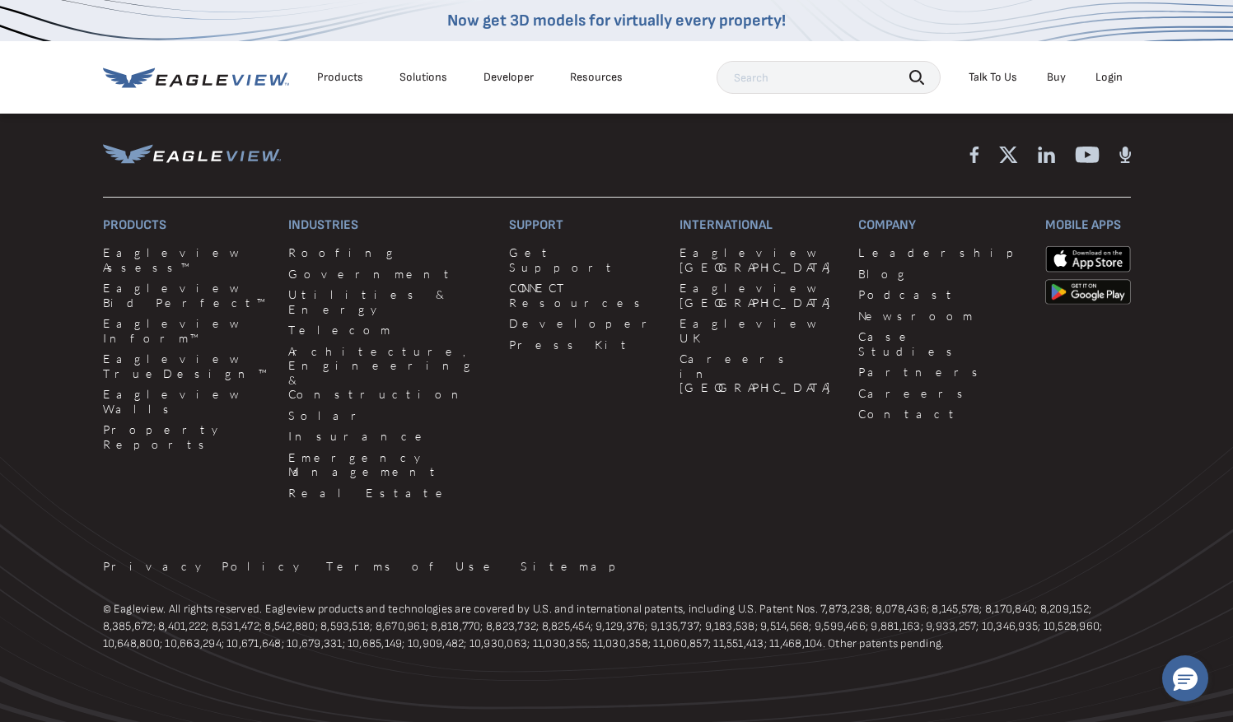
scroll to position [1527, 0]
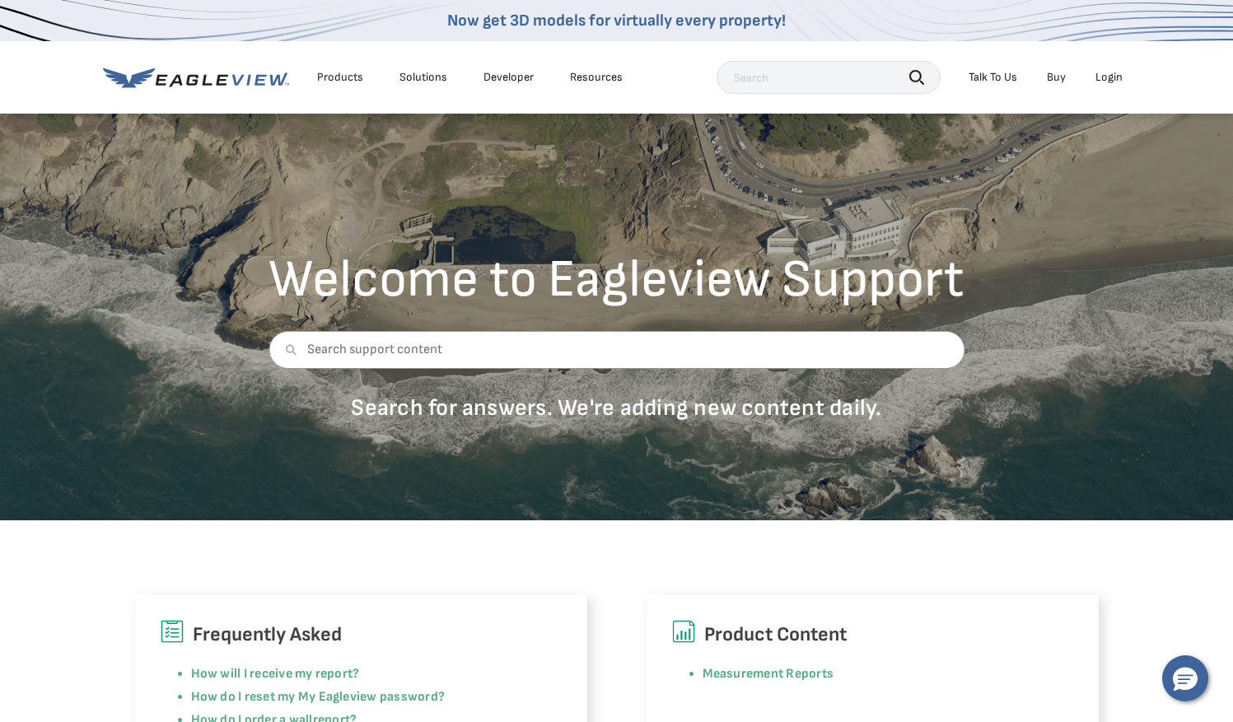
scroll to position [0, 0]
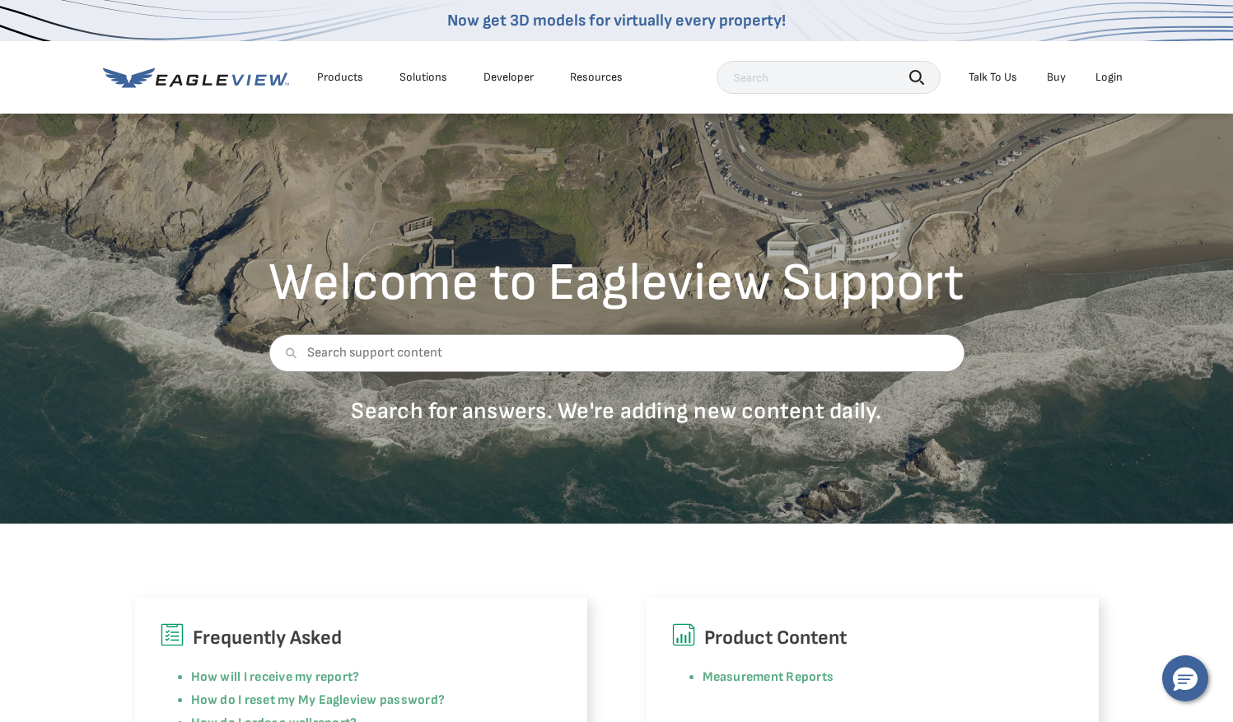
click at [344, 102] on div "Products Solutions Developer Resources Search Talk To Us Buy Login" at bounding box center [617, 77] width 1028 height 72
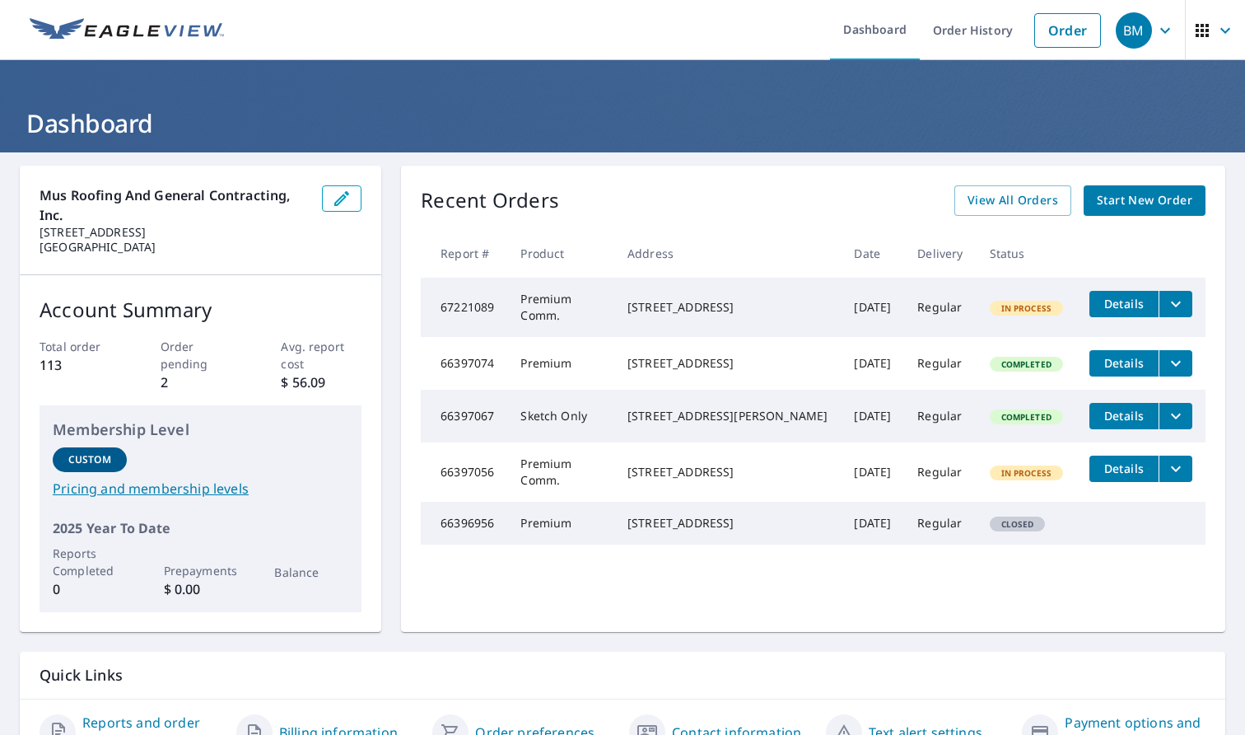
click at [1166, 297] on icon "filesDropdownBtn-67221089" at bounding box center [1176, 304] width 20 height 20
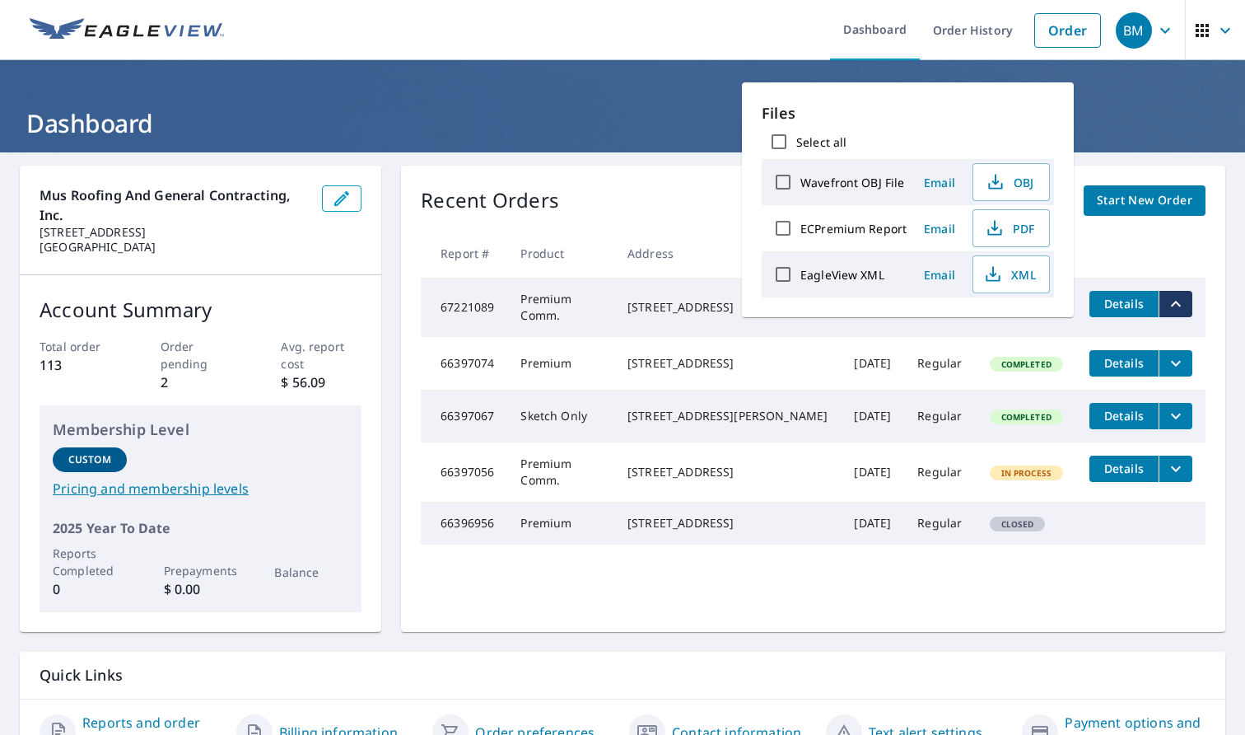
click at [637, 229] on th "Address" at bounding box center [727, 253] width 226 height 49
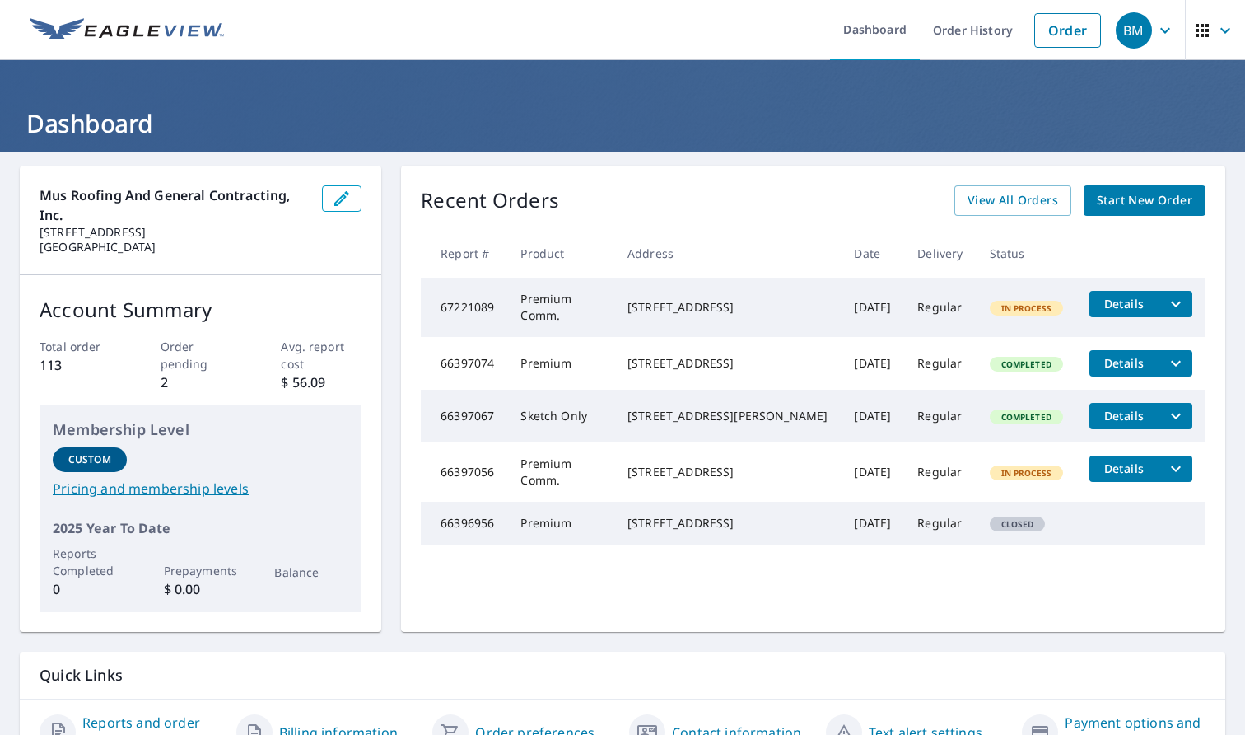
click at [1185, 19] on button "button" at bounding box center [1215, 30] width 60 height 60
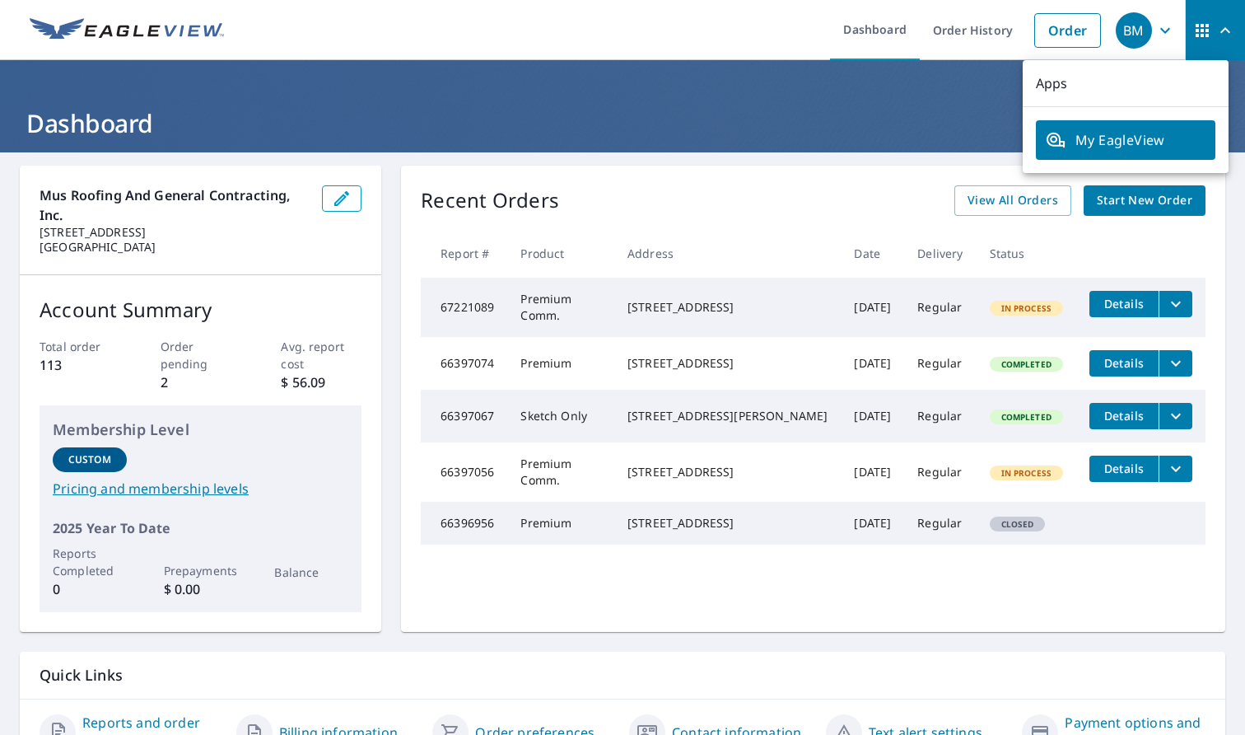
click at [1157, 27] on icon "button" at bounding box center [1166, 31] width 20 height 20
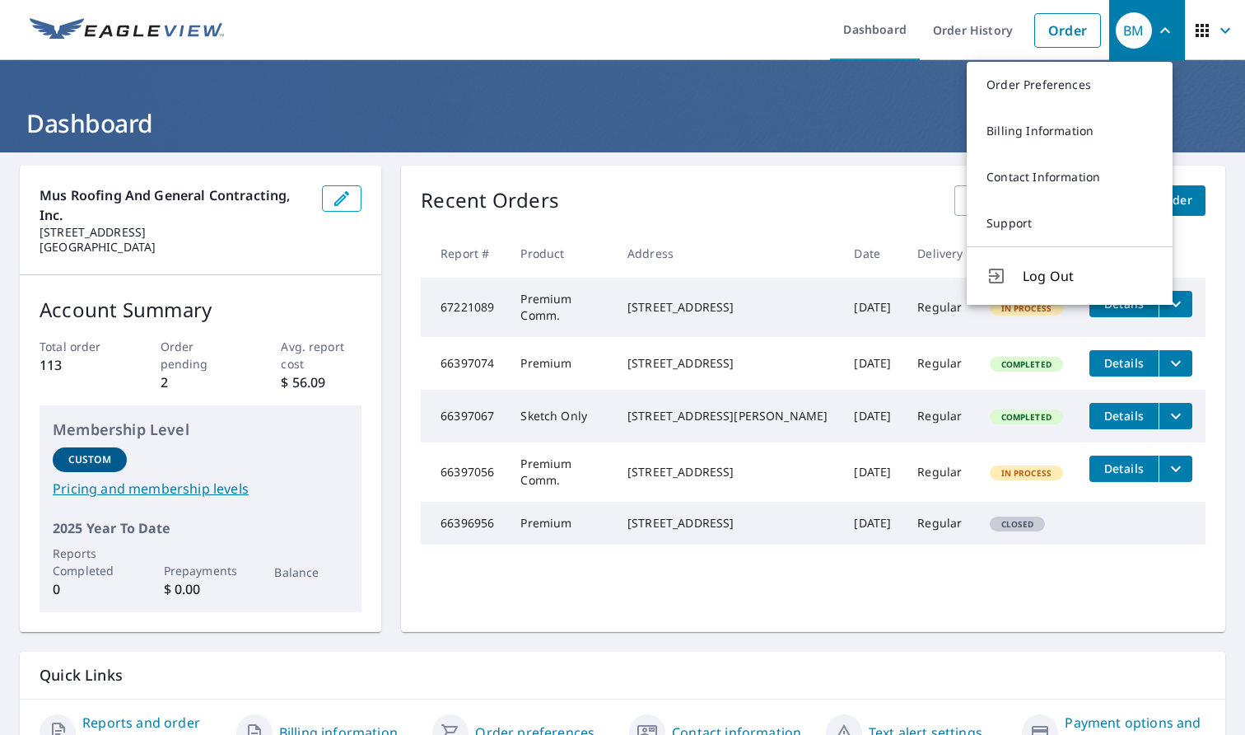
click at [1216, 35] on icon "button" at bounding box center [1226, 31] width 20 height 20
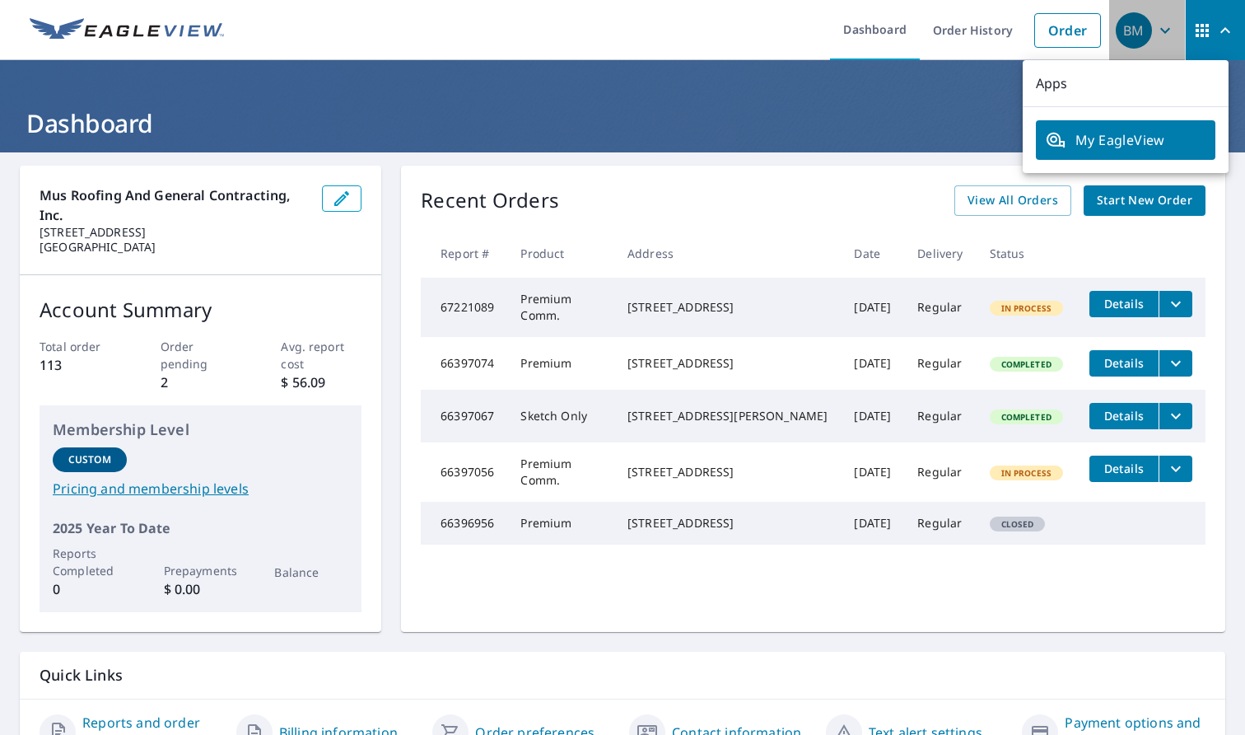
click at [1169, 28] on button "BM" at bounding box center [1147, 30] width 76 height 60
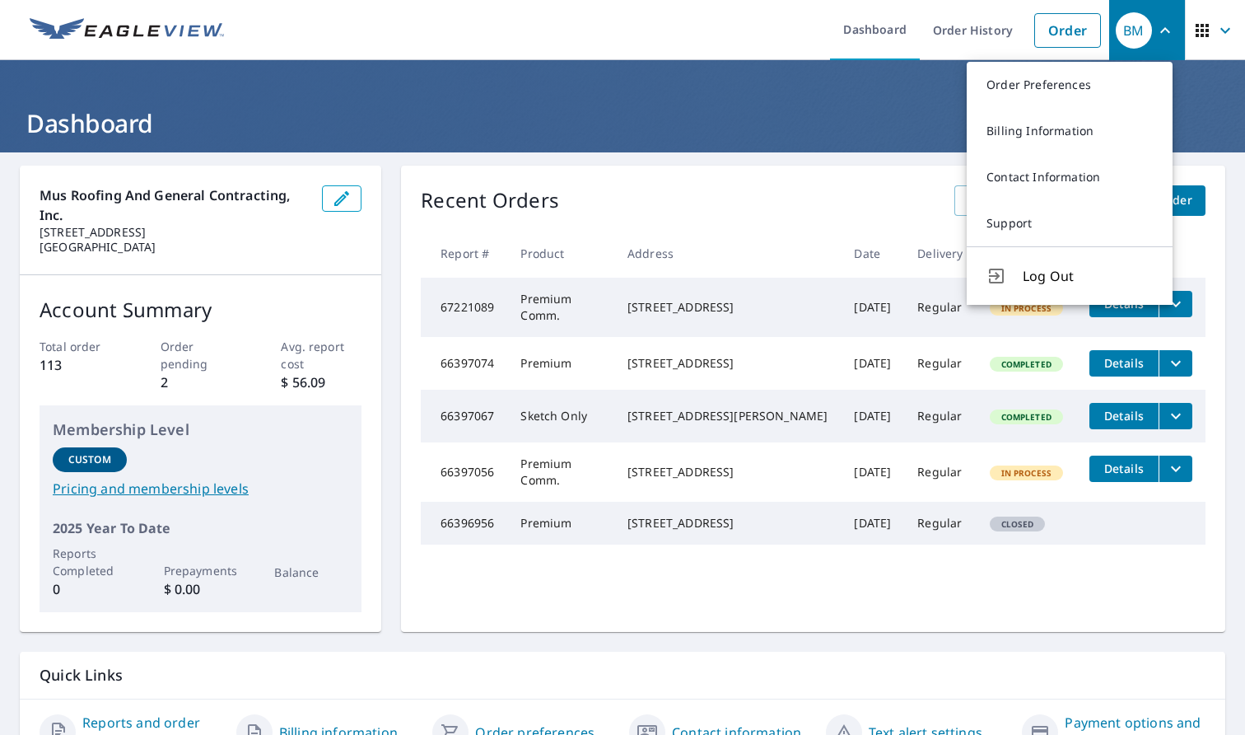
click at [739, 19] on ul "Dashboard Order History Order" at bounding box center [671, 30] width 875 height 60
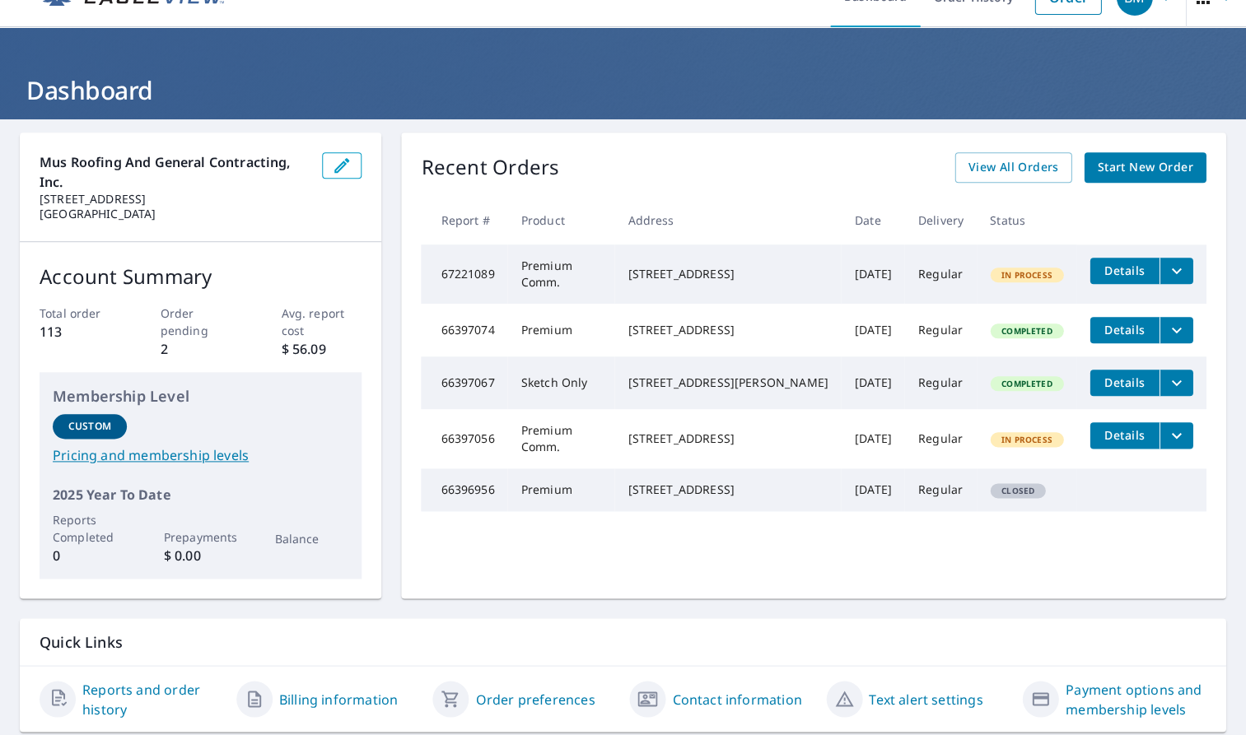
scroll to position [31, 0]
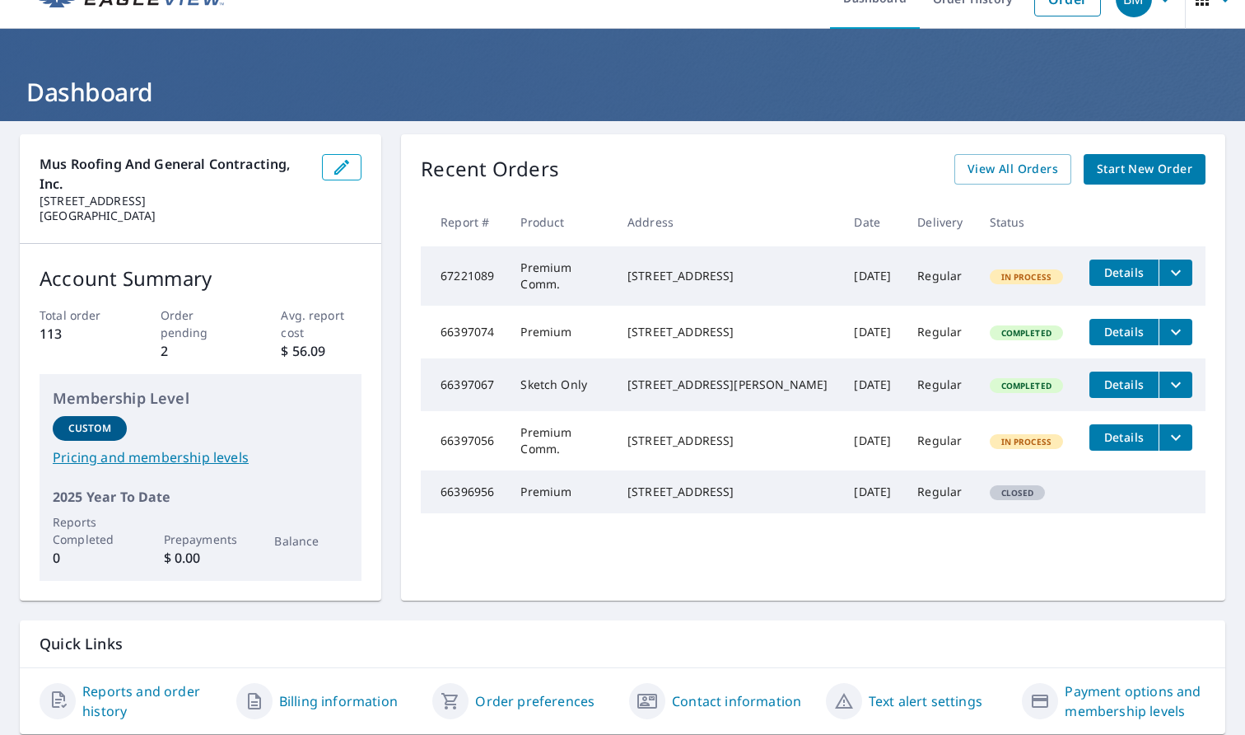
click at [726, 201] on th "Address" at bounding box center [727, 222] width 226 height 49
